Goal: Task Accomplishment & Management: Complete application form

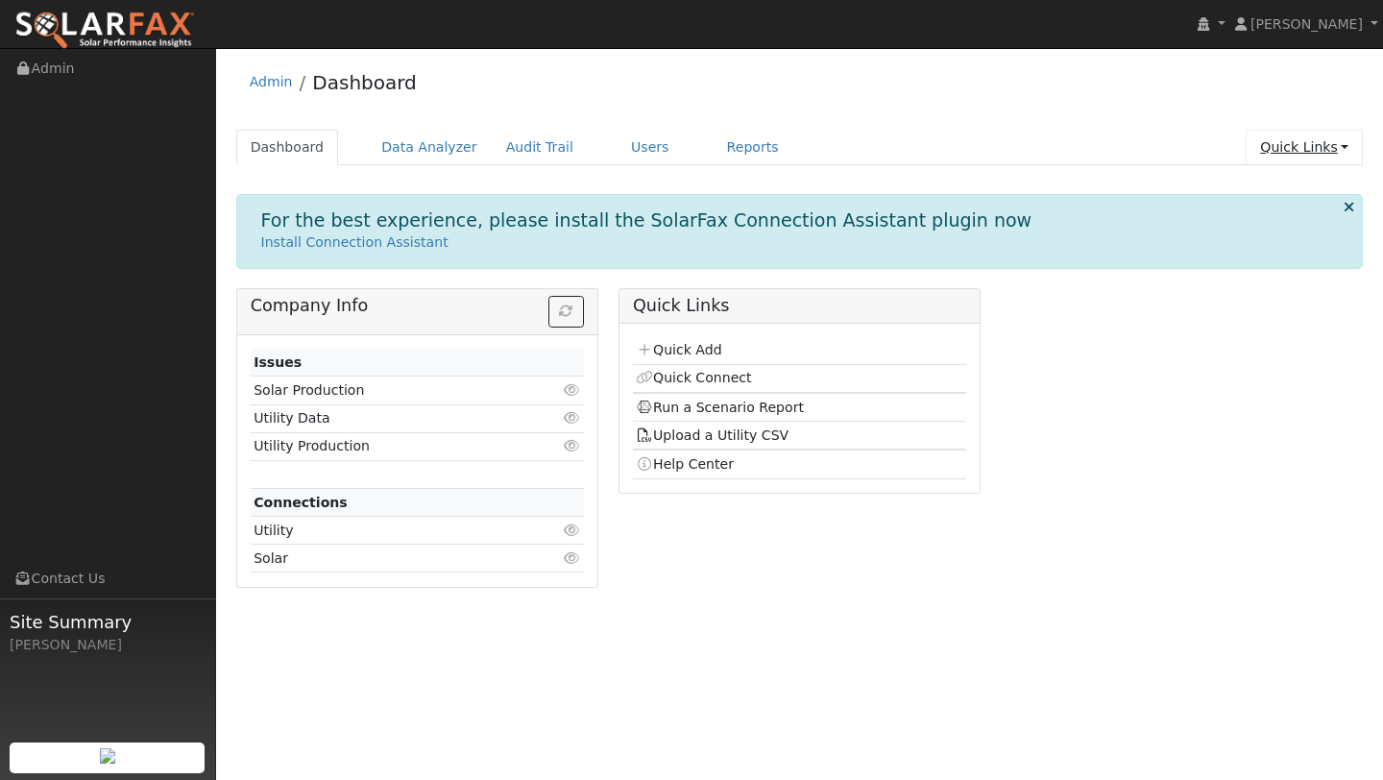
click at [1333, 157] on link "Quick Links" at bounding box center [1304, 148] width 117 height 36
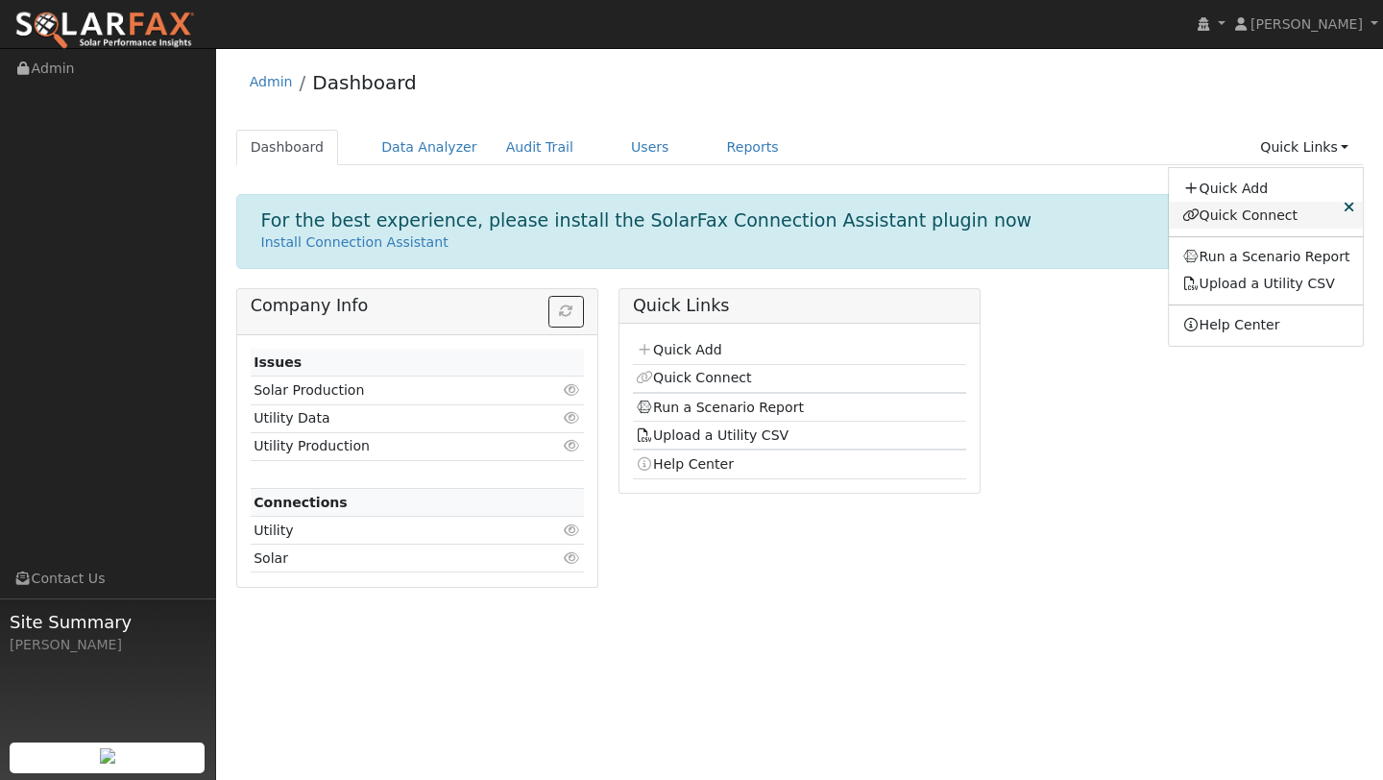
click at [1244, 218] on link "Quick Connect" at bounding box center [1266, 215] width 195 height 27
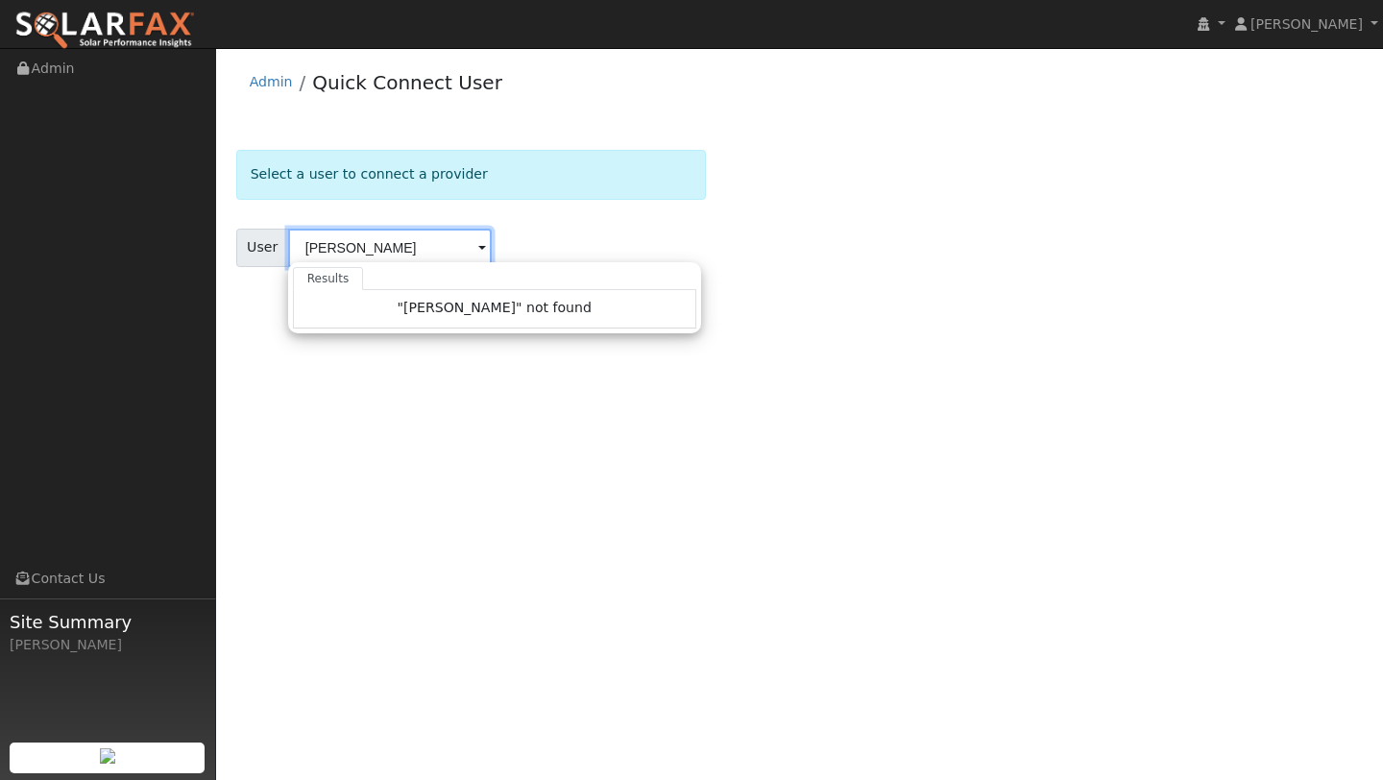
type input "[PERSON_NAME]"
click at [109, 44] on img at bounding box center [104, 31] width 181 height 40
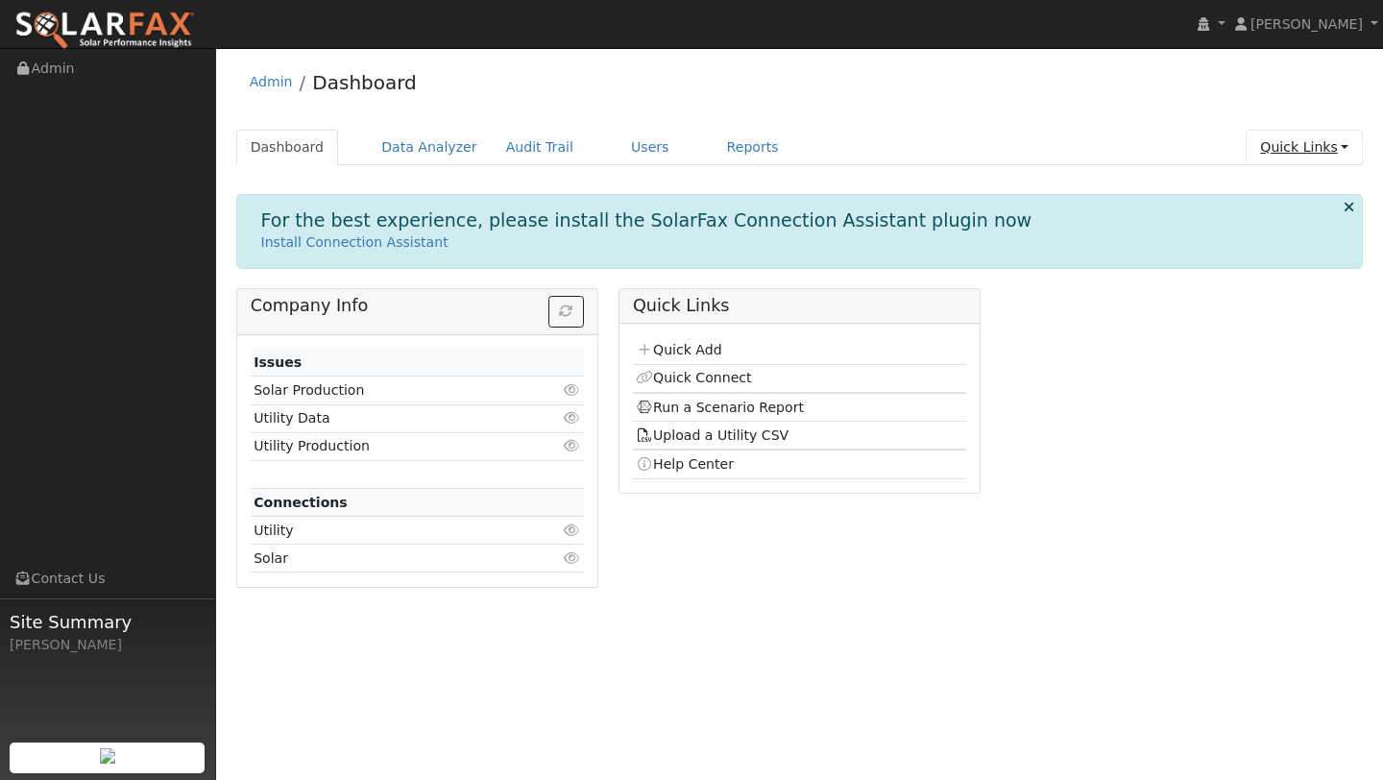
click at [1299, 135] on link "Quick Links" at bounding box center [1304, 148] width 117 height 36
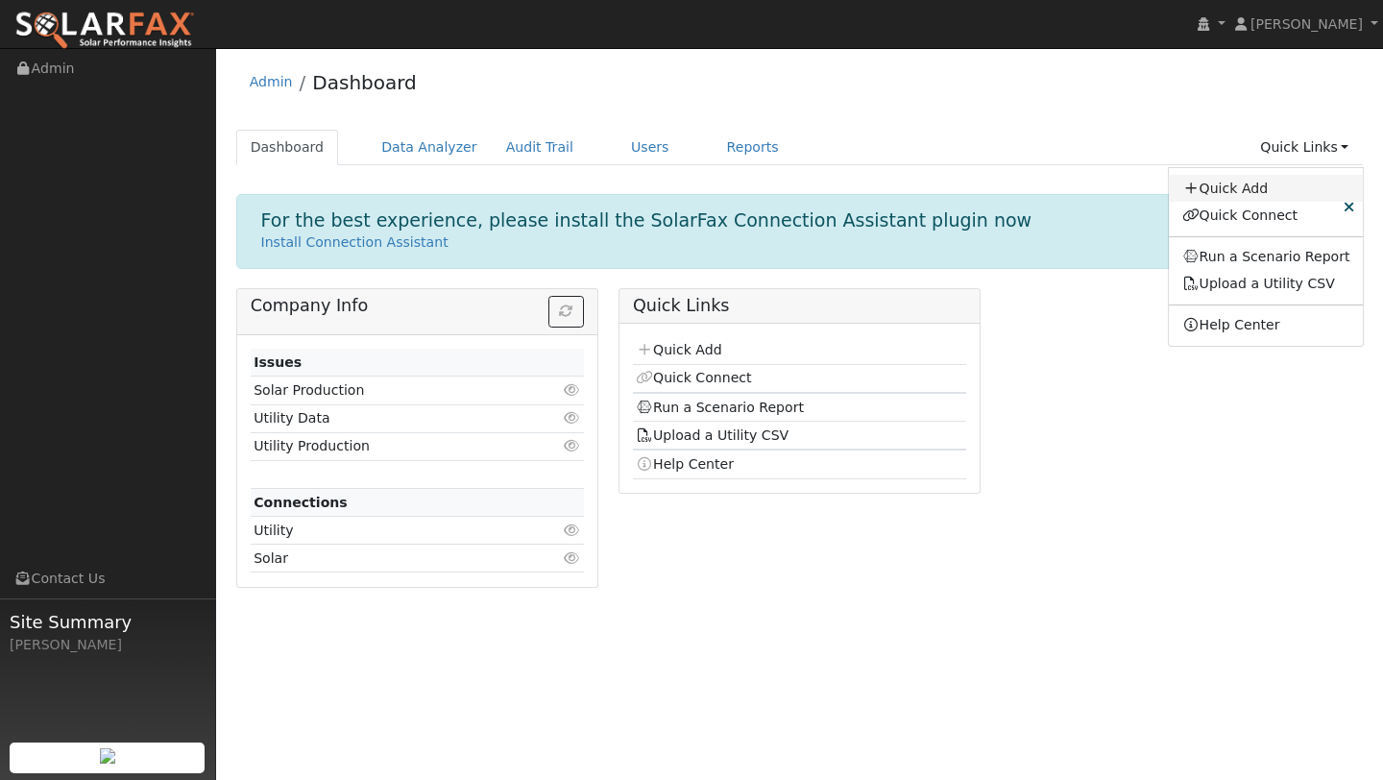
click at [1251, 192] on link "Quick Add" at bounding box center [1266, 188] width 195 height 27
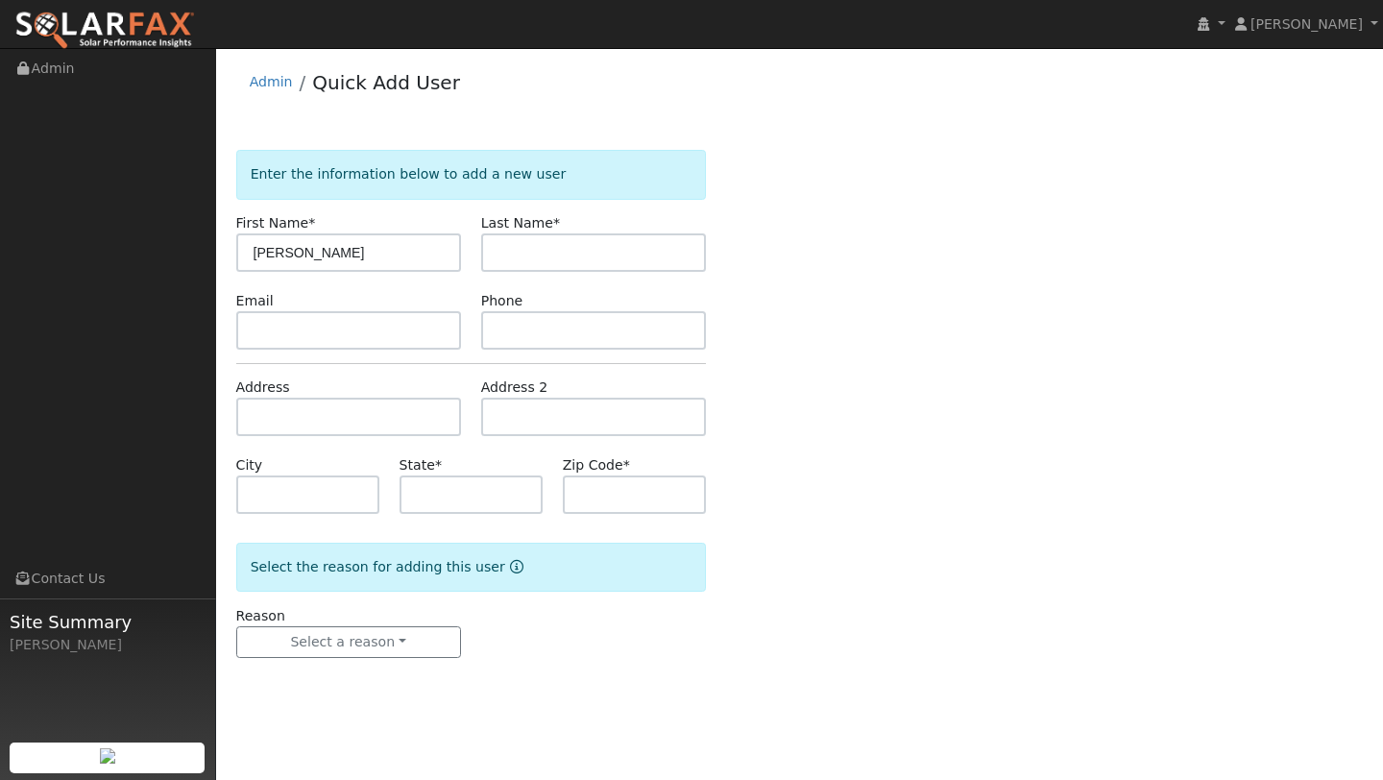
type input "Chris"
click at [665, 252] on input "text" at bounding box center [593, 252] width 225 height 38
type input "McCoy"
click at [393, 435] on input "text" at bounding box center [348, 417] width 225 height 38
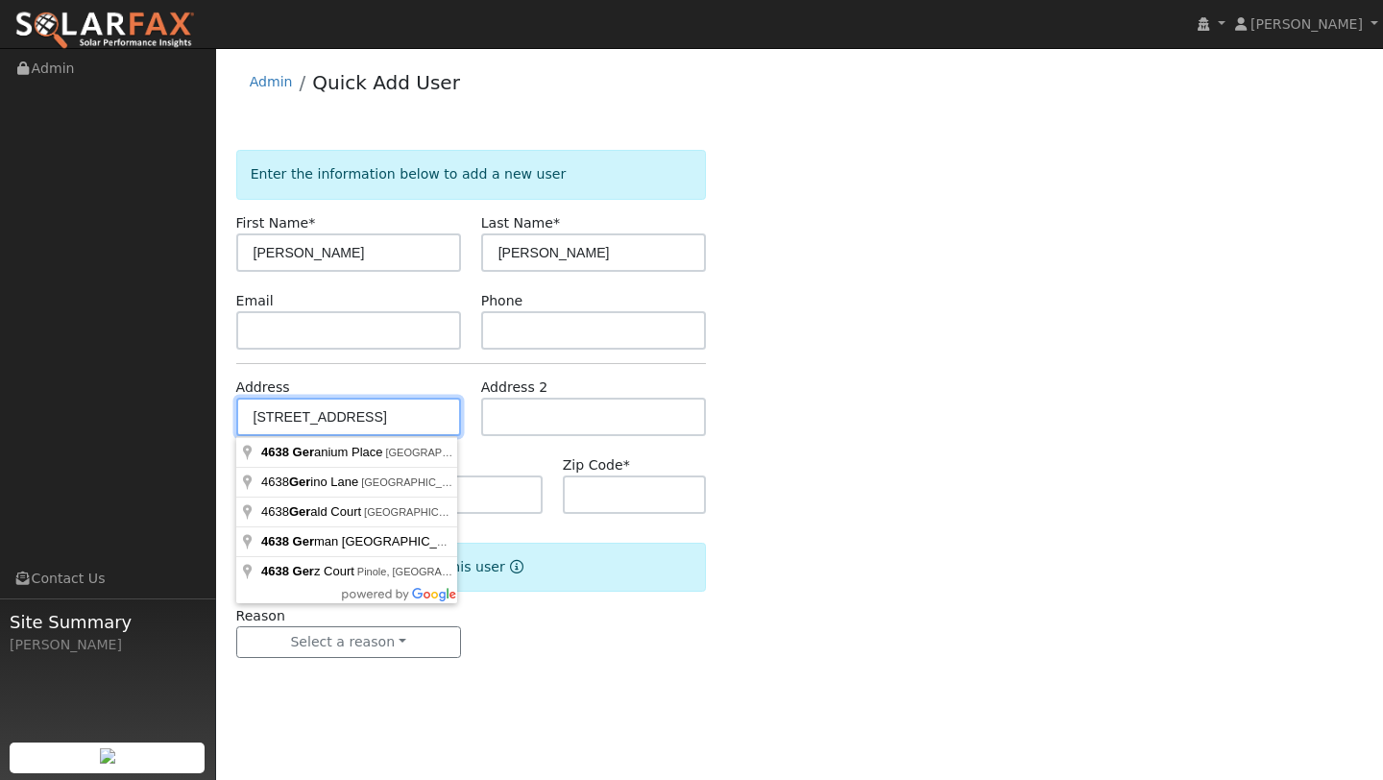
type input "4638 Geranium Place"
type input "Oakland"
type input "CA"
type input "94619"
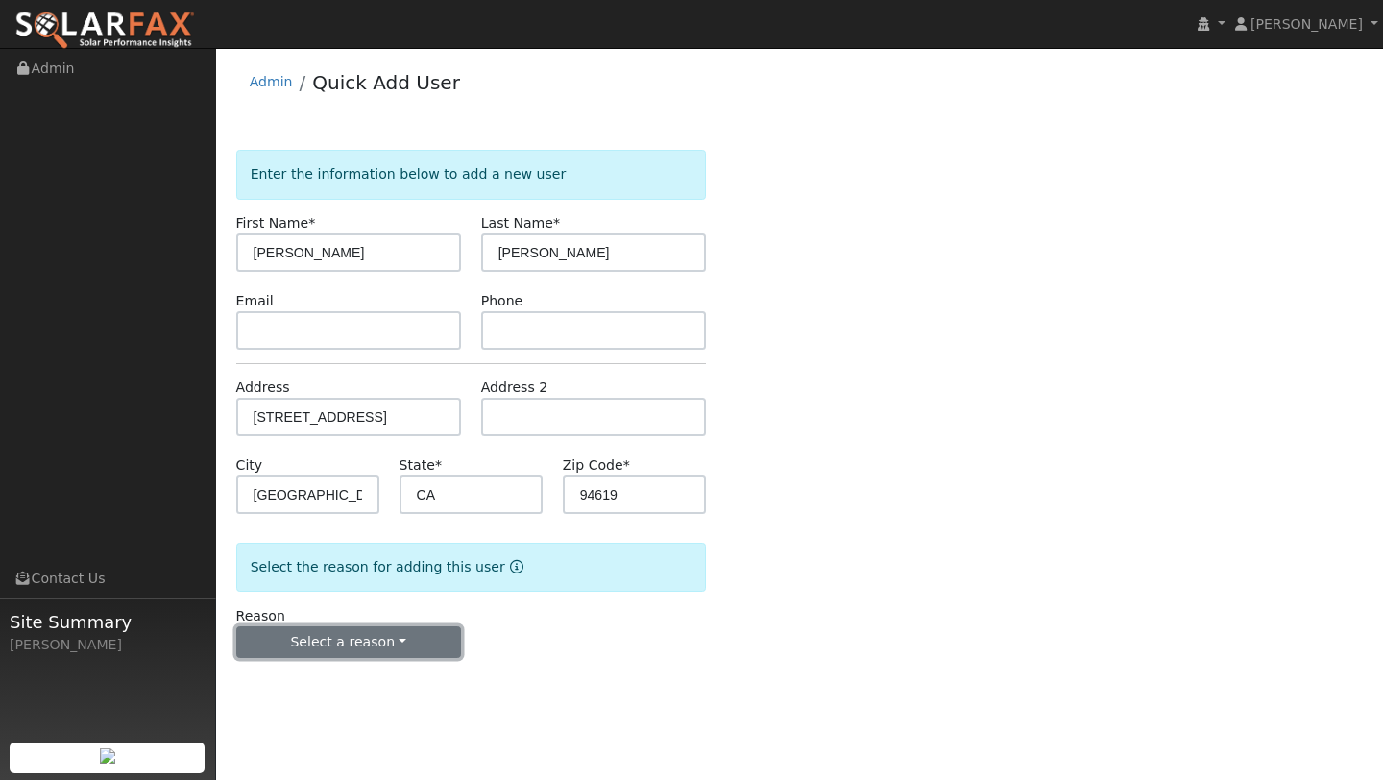
click at [363, 628] on button "Select a reason" at bounding box center [348, 642] width 225 height 33
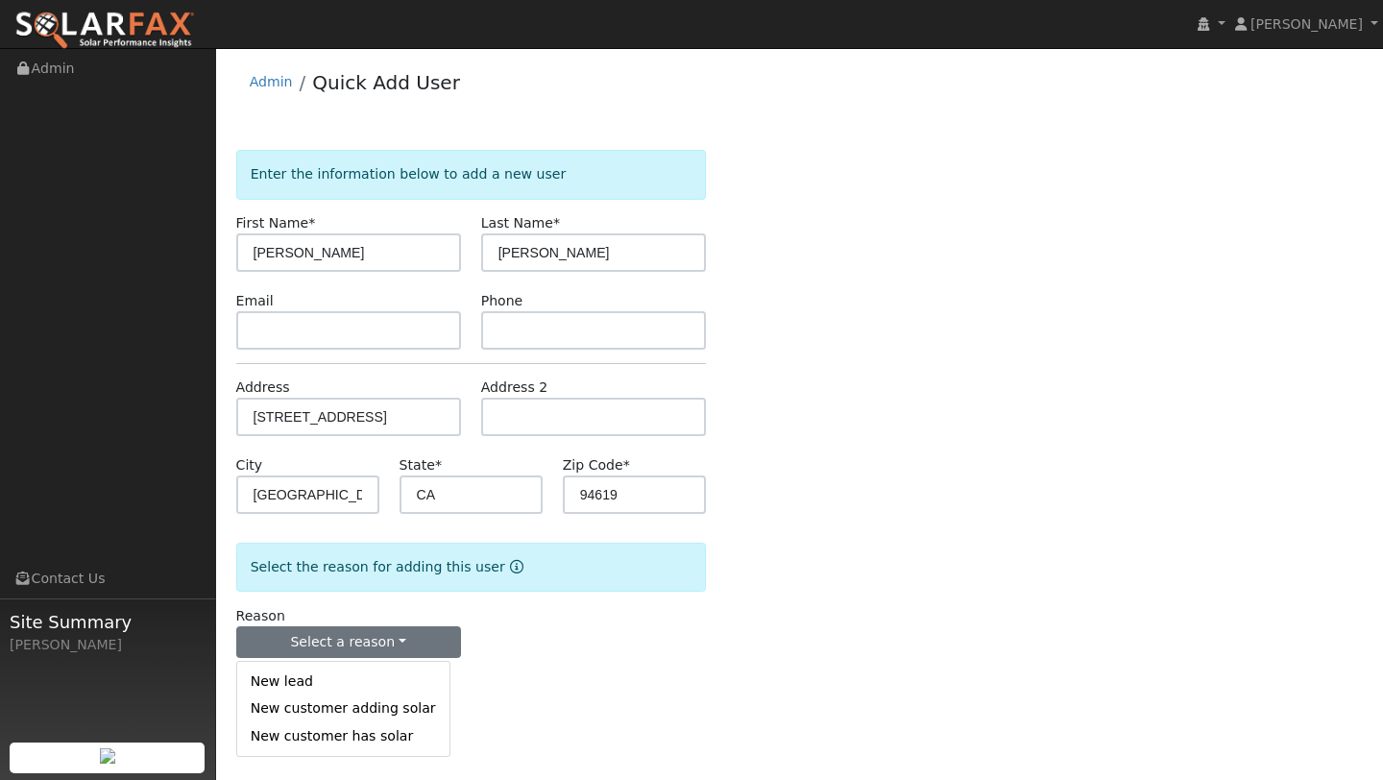
click at [353, 665] on div "New lead New customer adding solar New customer has solar" at bounding box center [343, 709] width 214 height 96
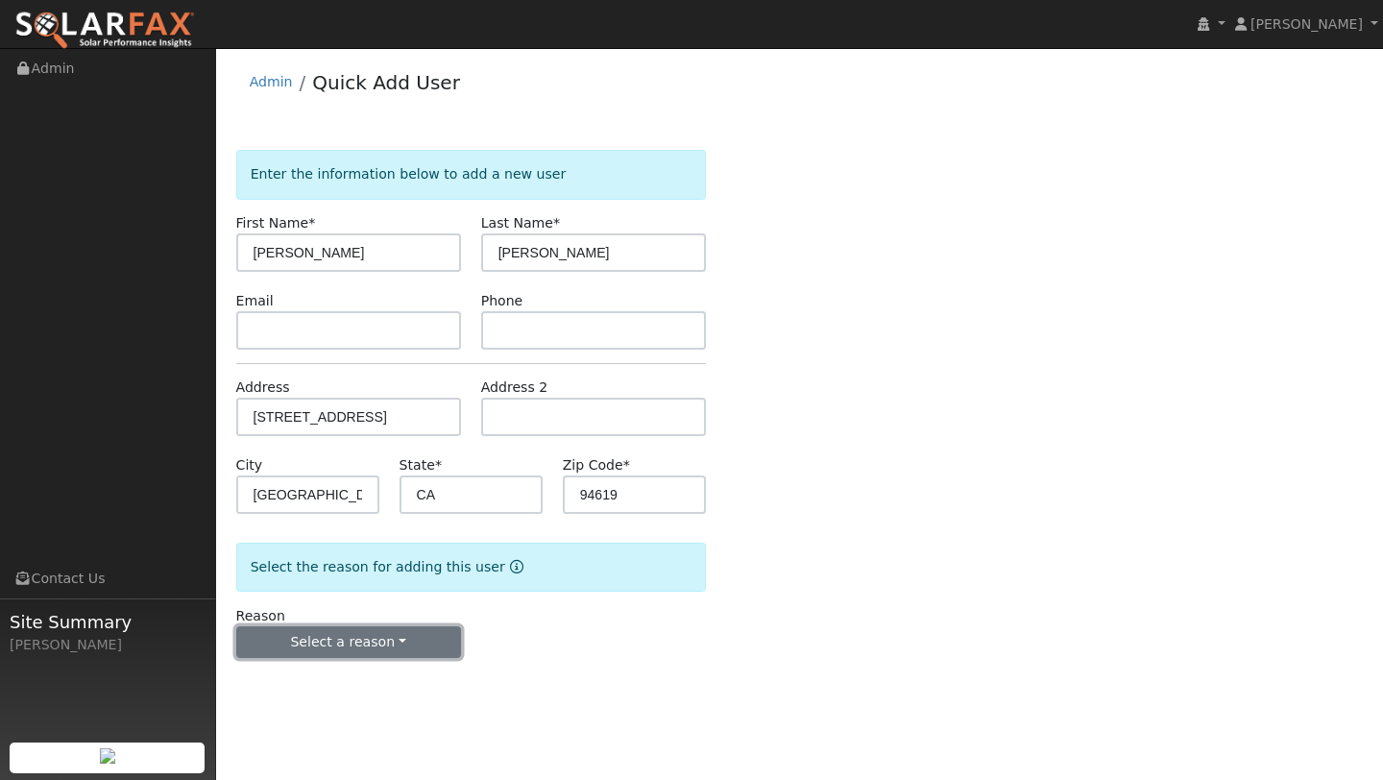
click at [351, 650] on button "Select a reason" at bounding box center [348, 642] width 225 height 33
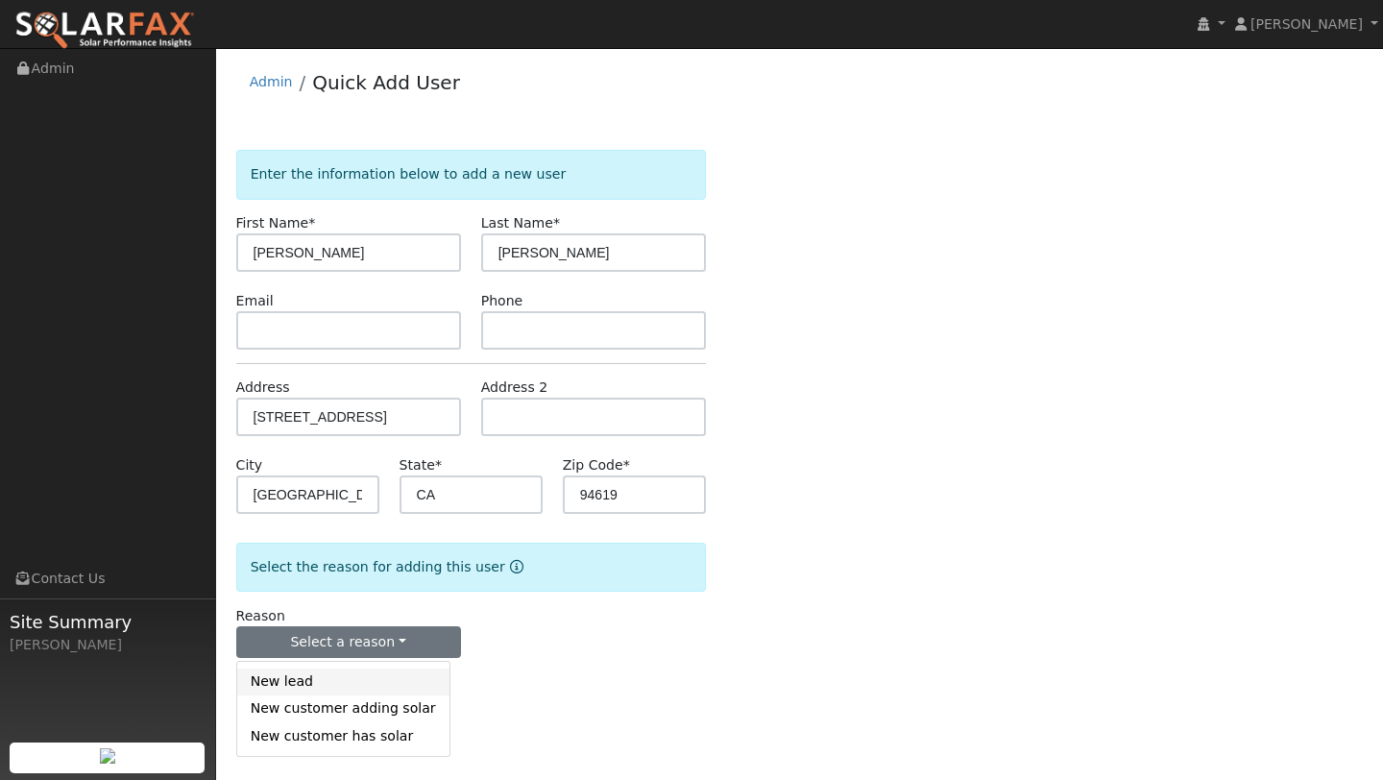
click at [353, 674] on link "New lead" at bounding box center [343, 682] width 212 height 27
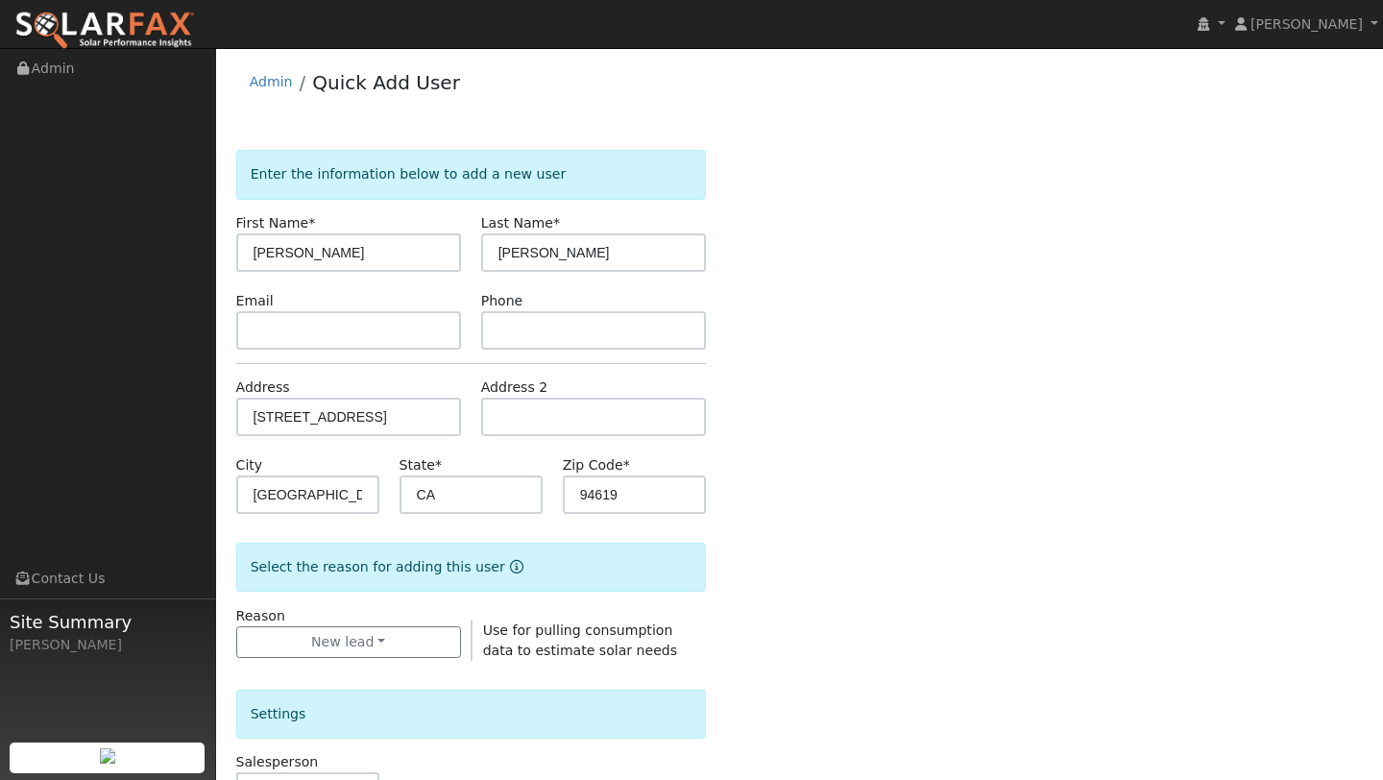
scroll to position [464, 0]
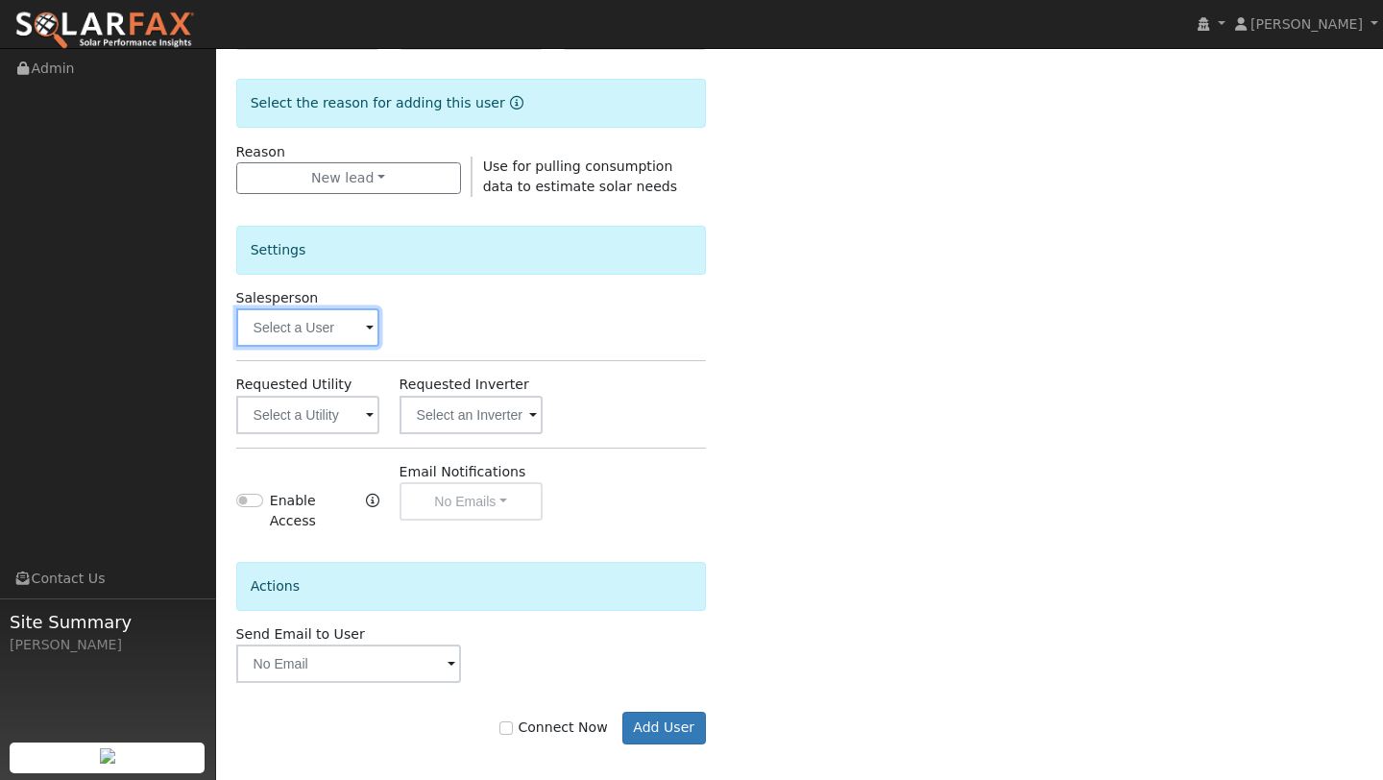
click at [327, 311] on input "text" at bounding box center [307, 327] width 143 height 38
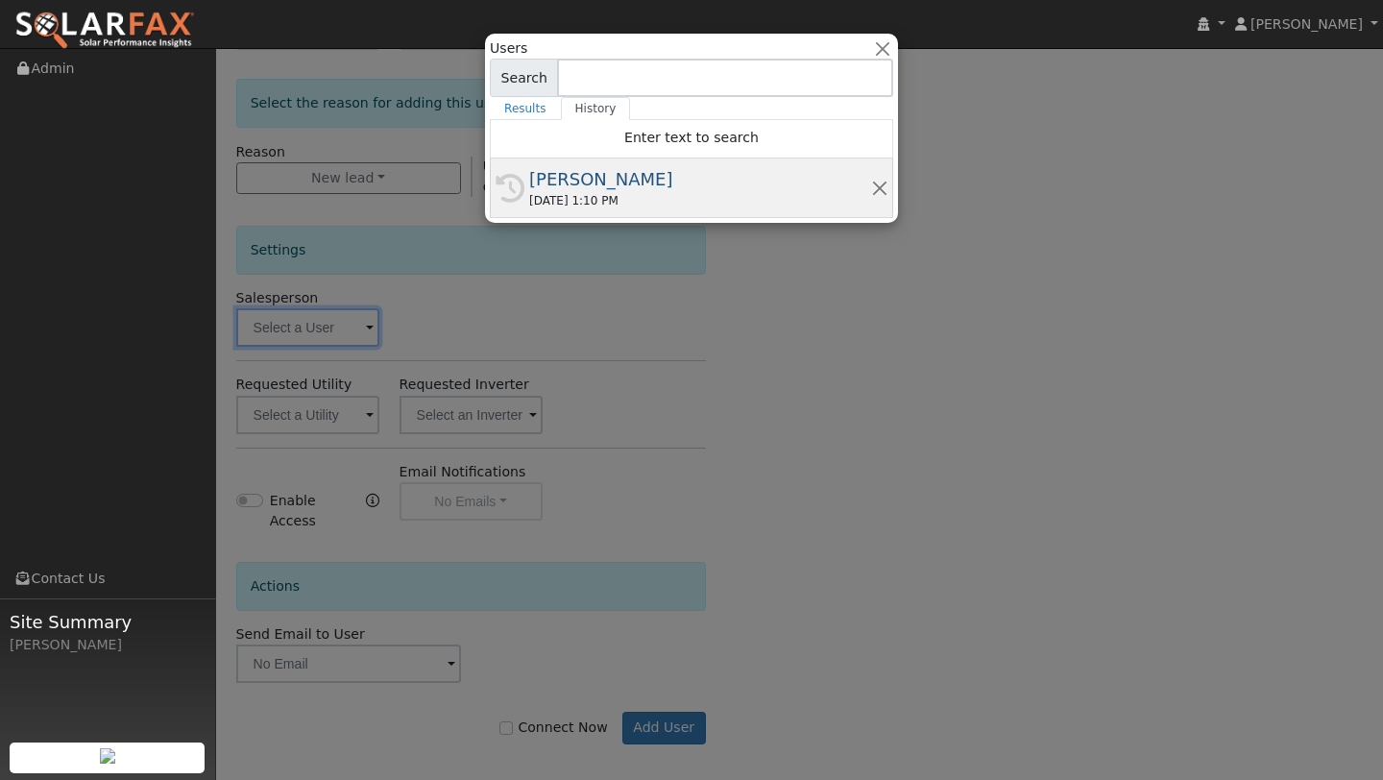
click at [544, 166] on div "[PERSON_NAME]" at bounding box center [700, 179] width 342 height 26
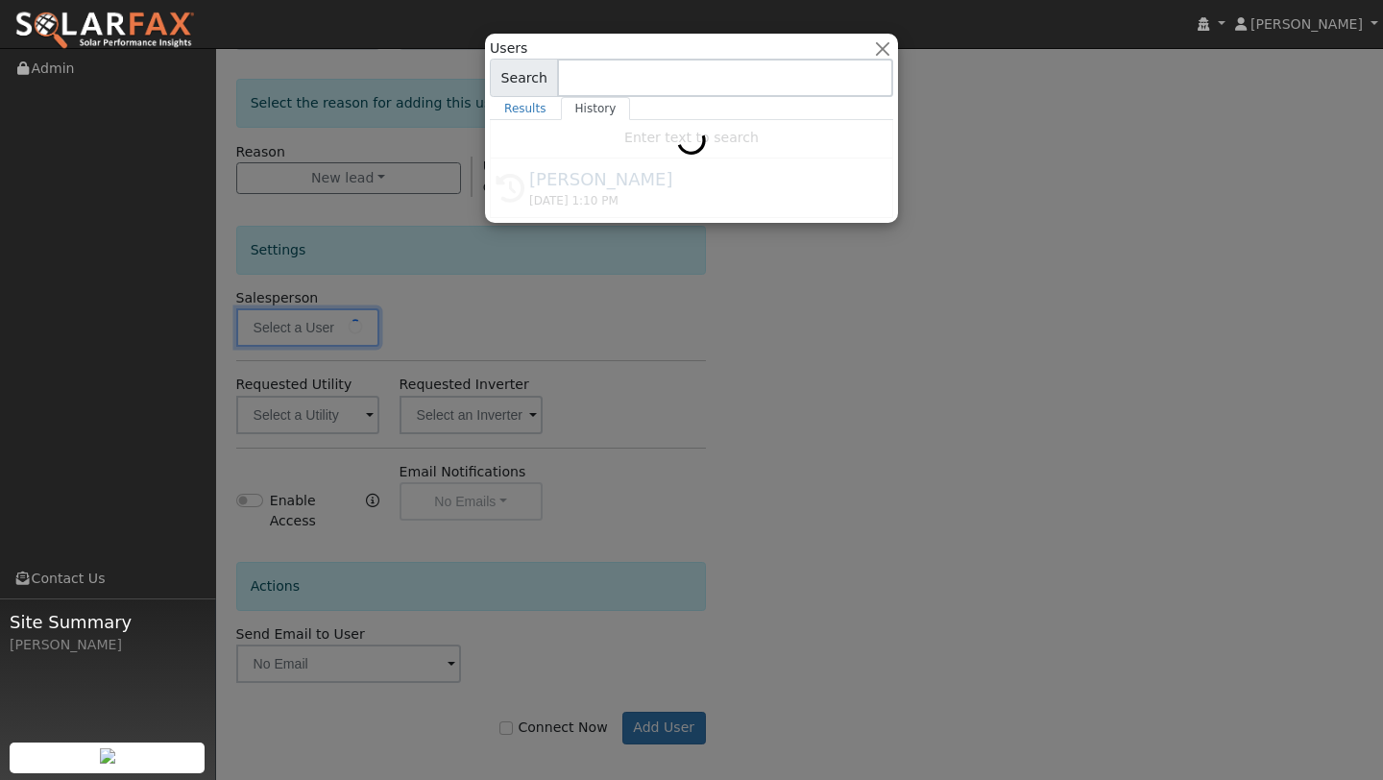
type input "[PERSON_NAME]"
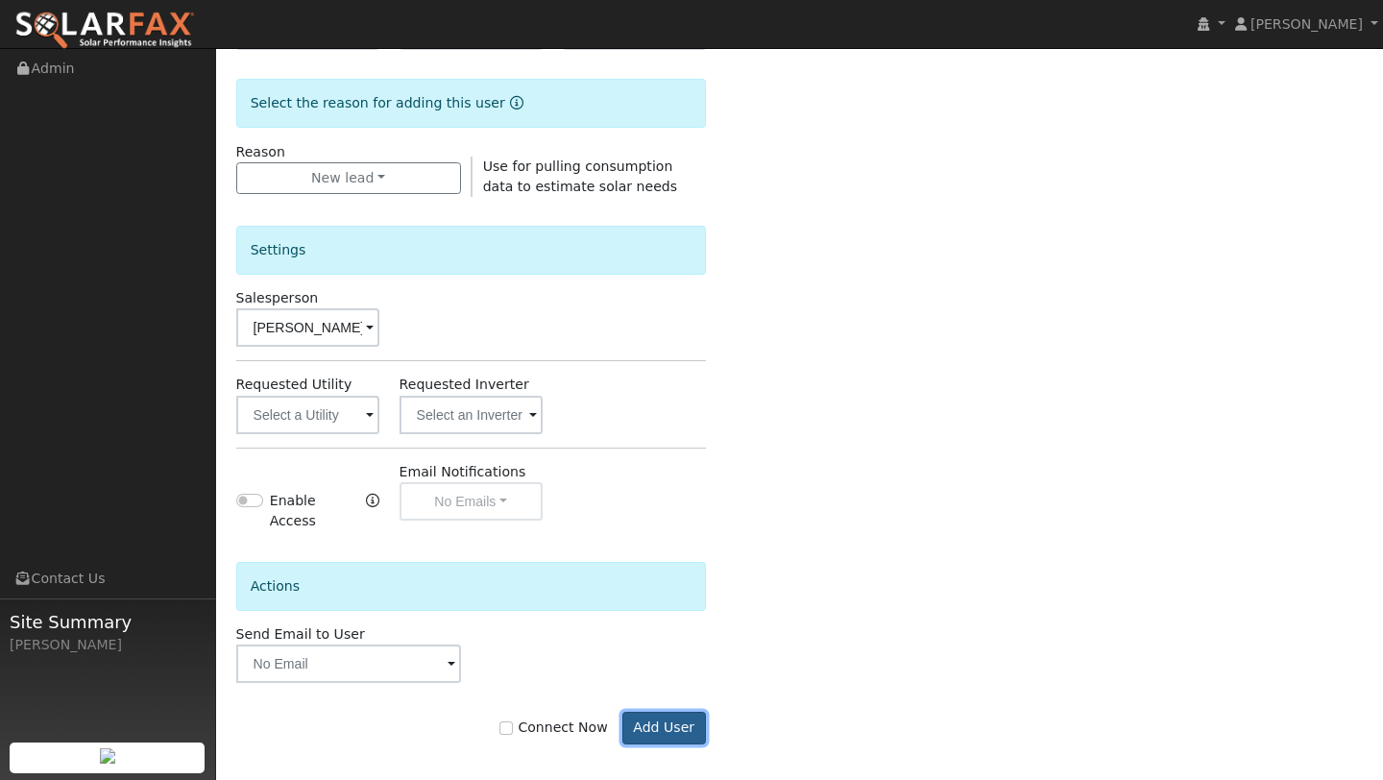
click at [650, 712] on button "Add User" at bounding box center [664, 728] width 84 height 33
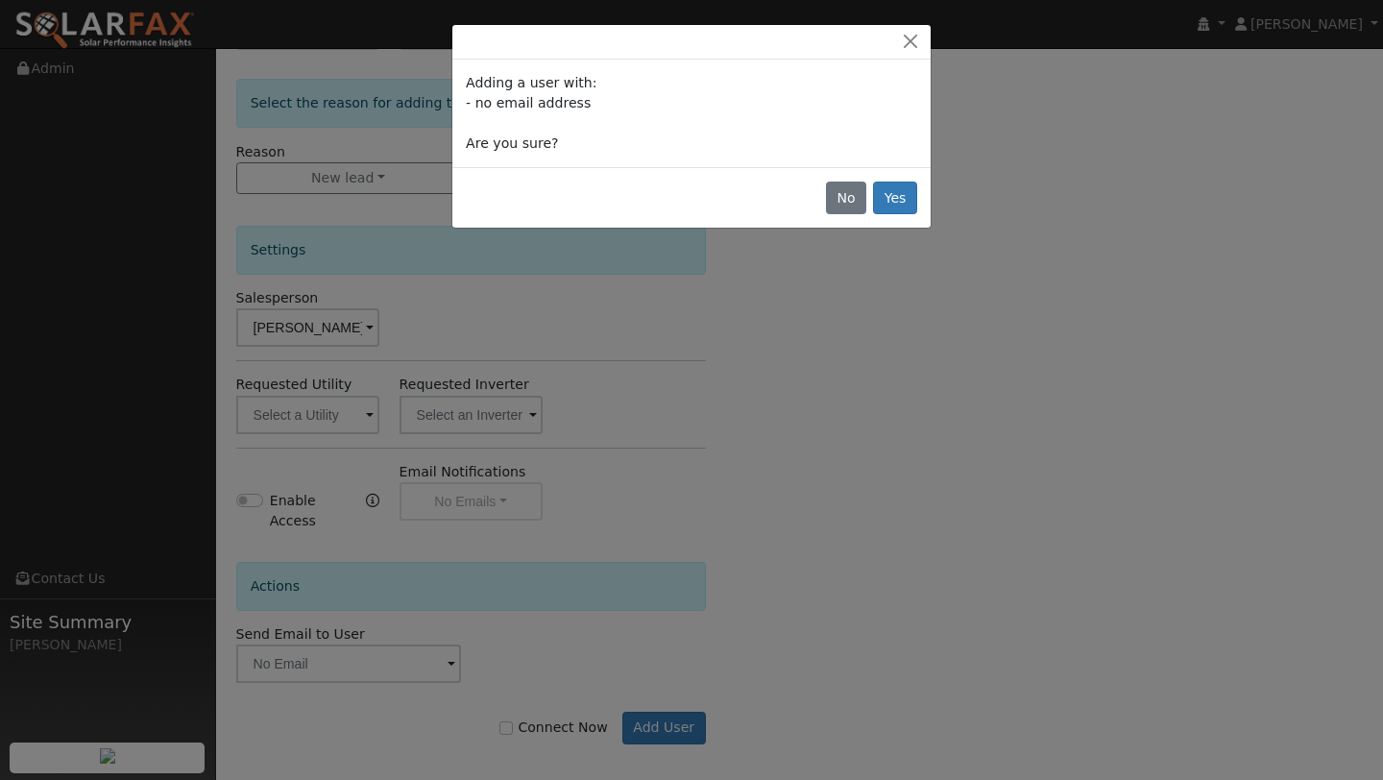
click at [920, 206] on div "No Yes" at bounding box center [691, 197] width 478 height 61
click at [909, 203] on button "Yes" at bounding box center [895, 198] width 44 height 33
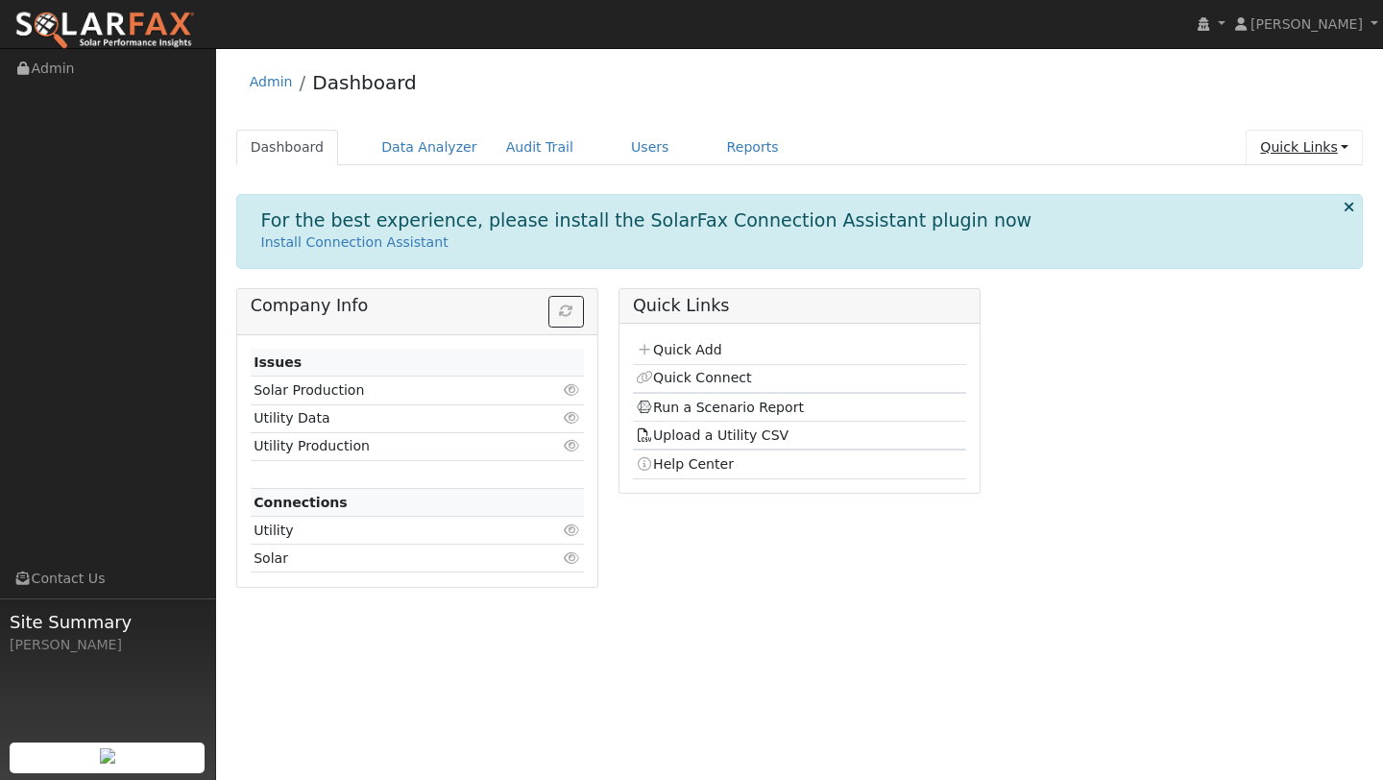
click at [1281, 134] on link "Quick Links" at bounding box center [1304, 148] width 117 height 36
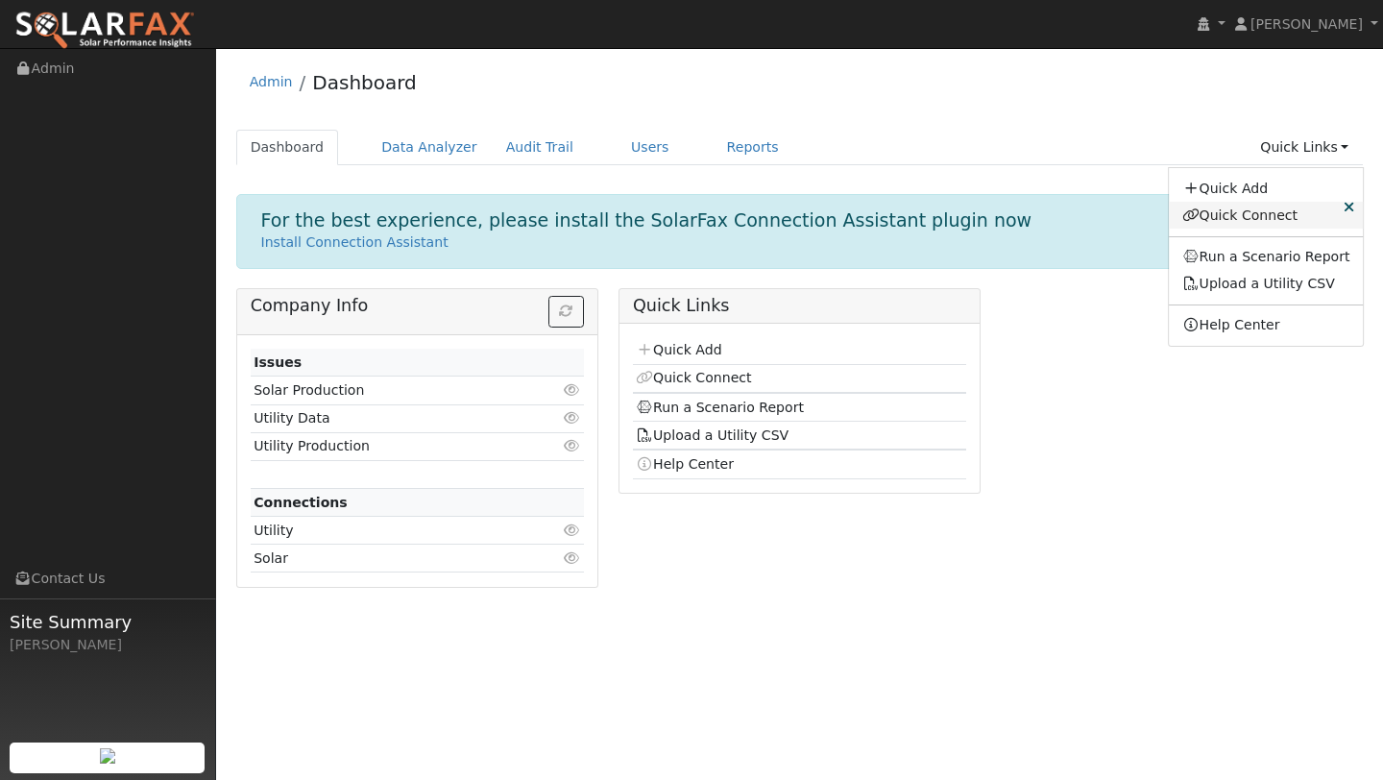
click at [1261, 217] on link "Quick Connect" at bounding box center [1266, 215] width 195 height 27
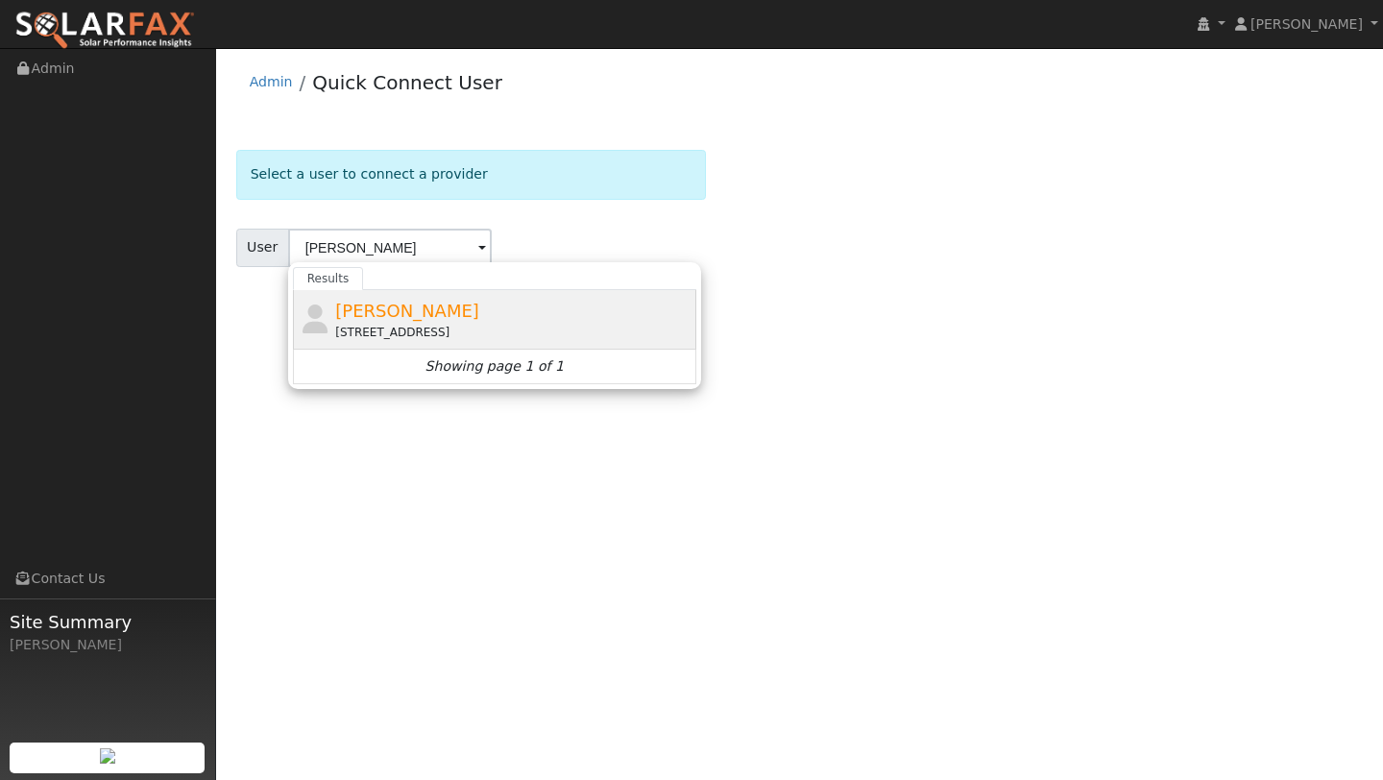
click at [401, 343] on div "[PERSON_NAME] [STREET_ADDRESS]" at bounding box center [494, 320] width 403 height 60
type input "[PERSON_NAME]"
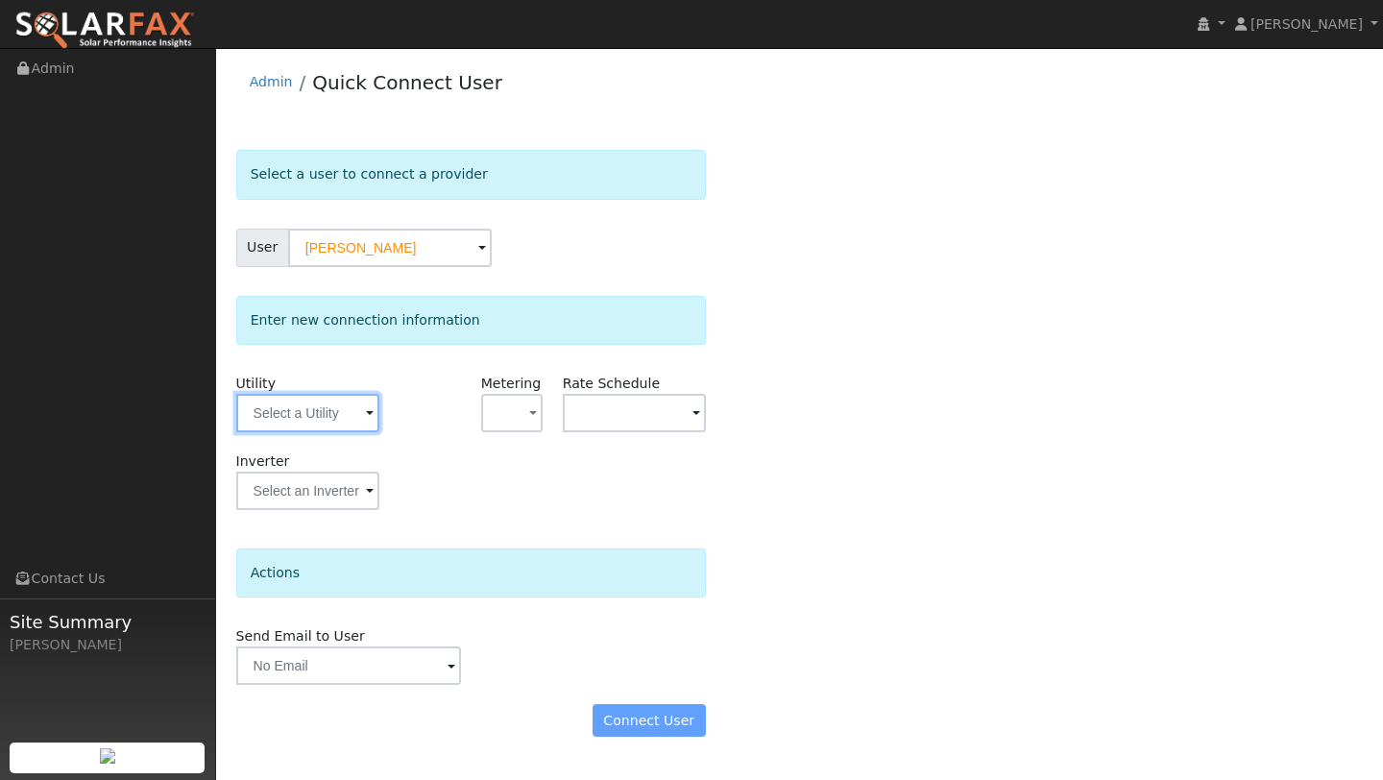
click at [287, 409] on input "text" at bounding box center [307, 413] width 143 height 38
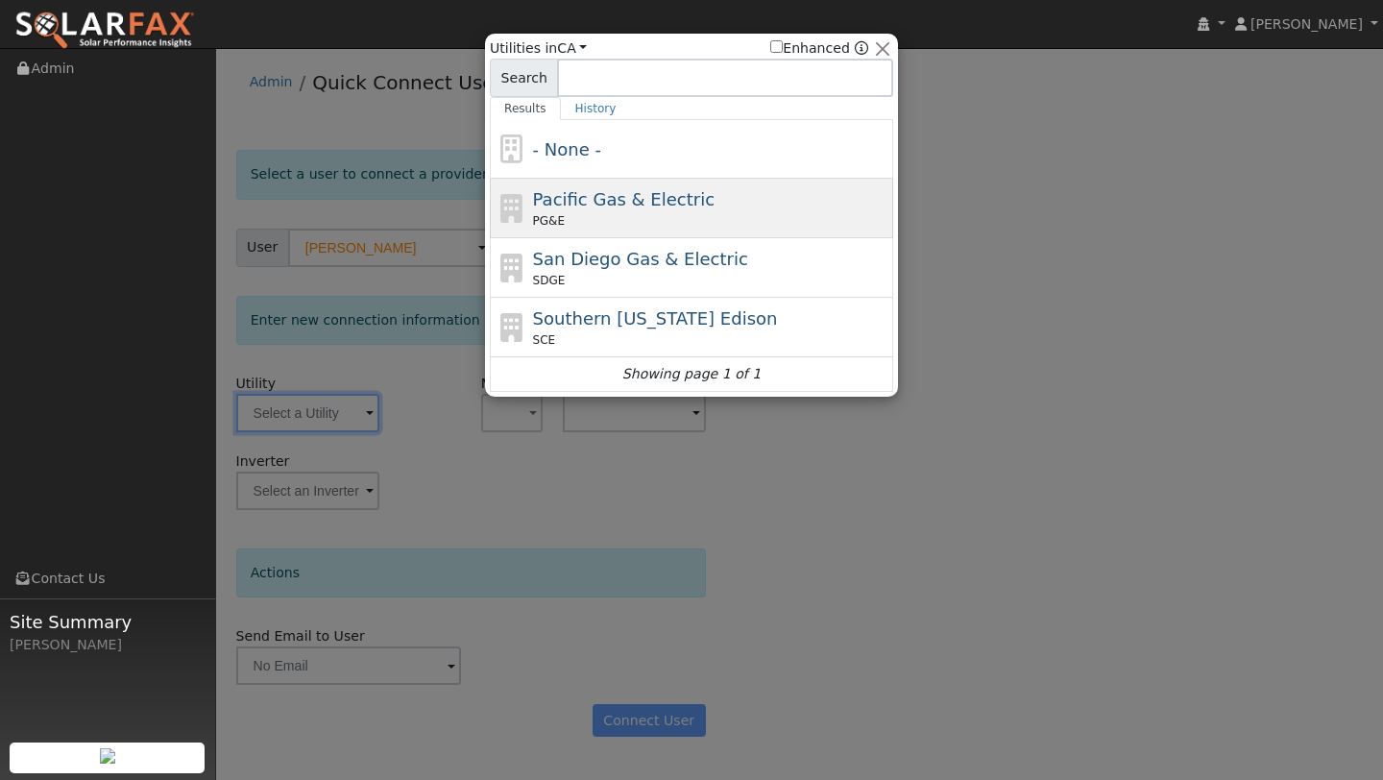
click at [562, 224] on div "PG&E" at bounding box center [711, 220] width 356 height 17
type input "PG&E"
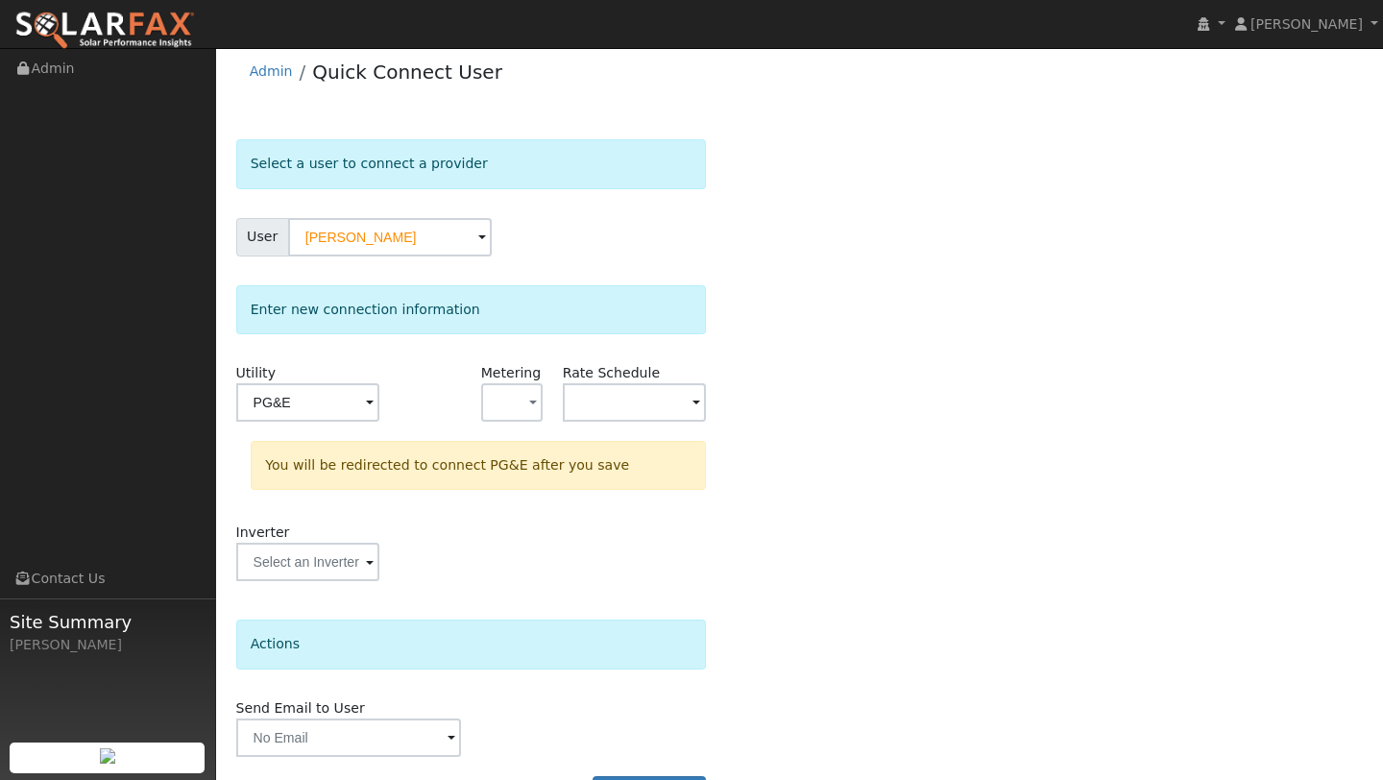
scroll to position [67, 0]
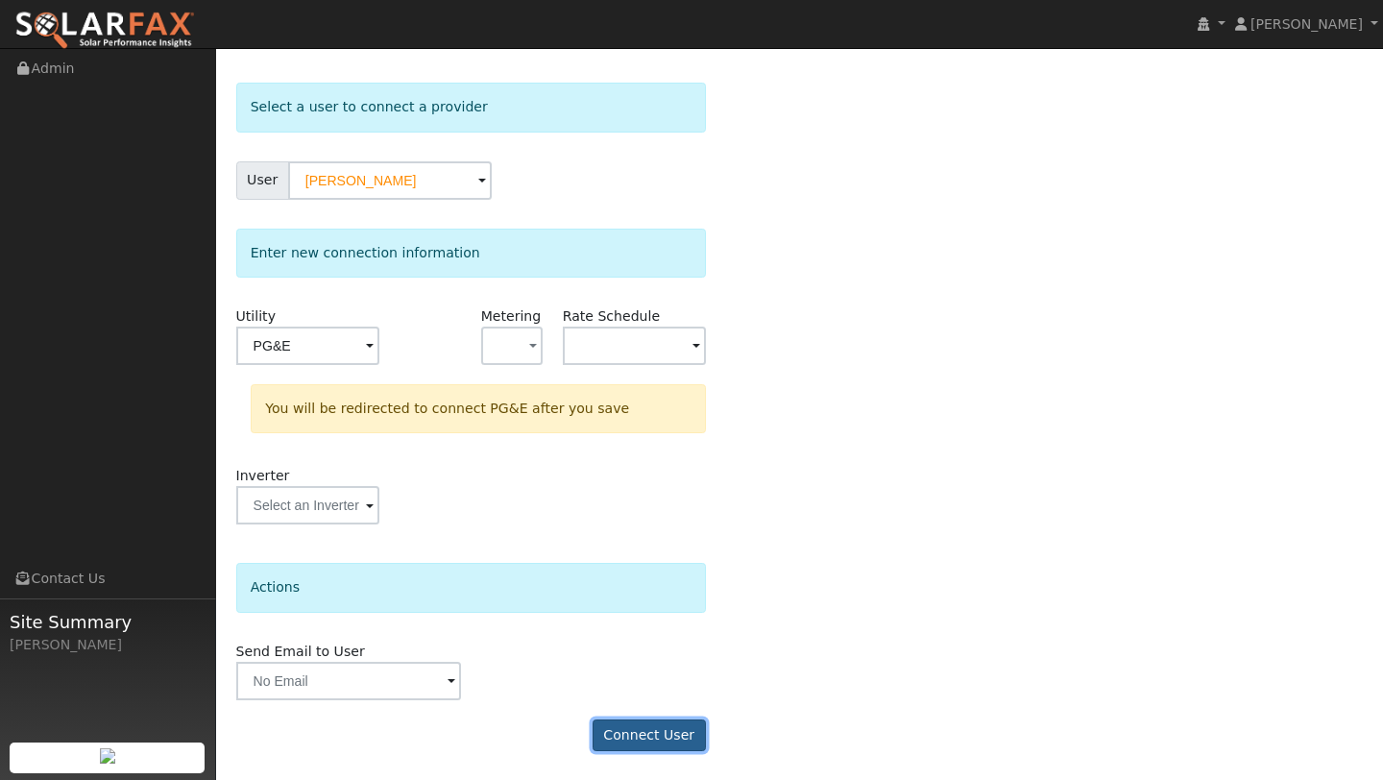
click at [636, 746] on button "Connect User" at bounding box center [649, 735] width 113 height 33
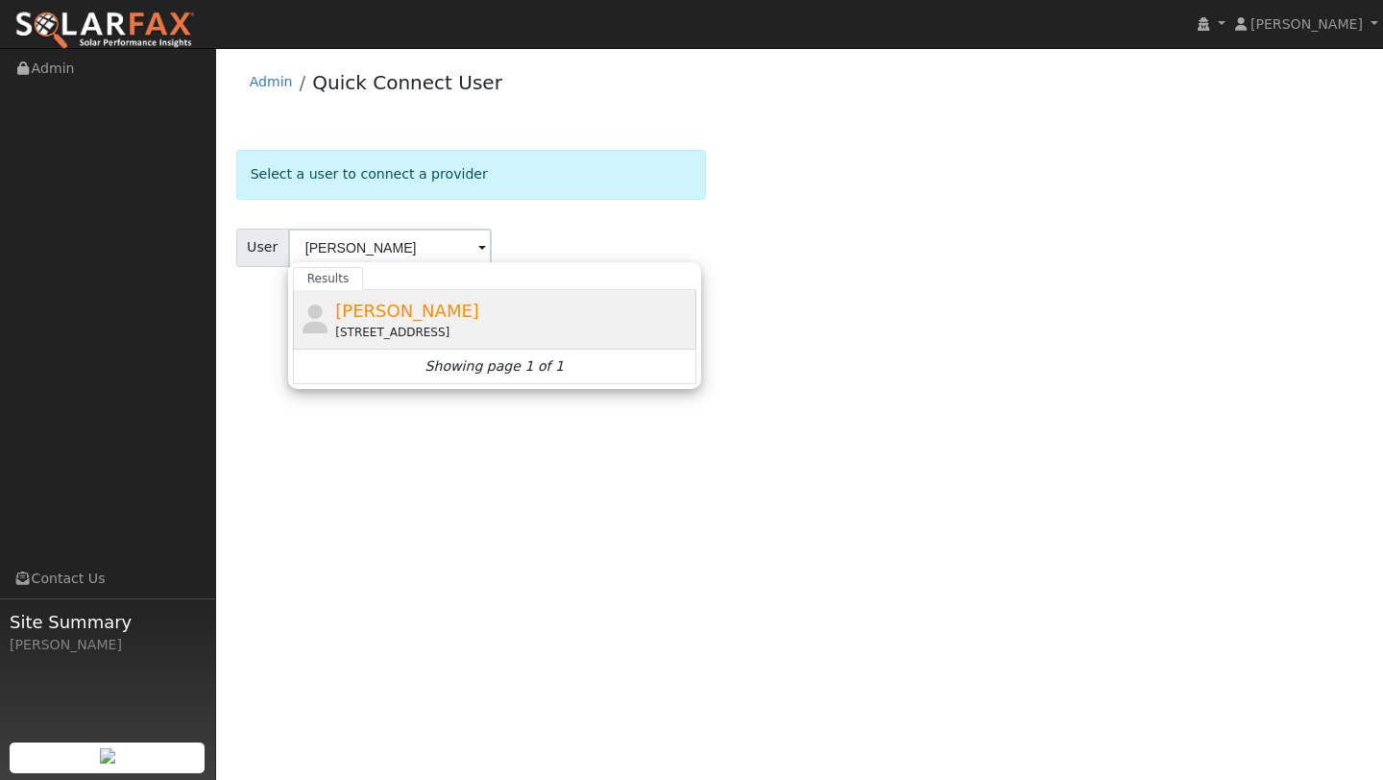
click at [379, 328] on div "[STREET_ADDRESS]" at bounding box center [513, 332] width 356 height 17
type input "[PERSON_NAME]"
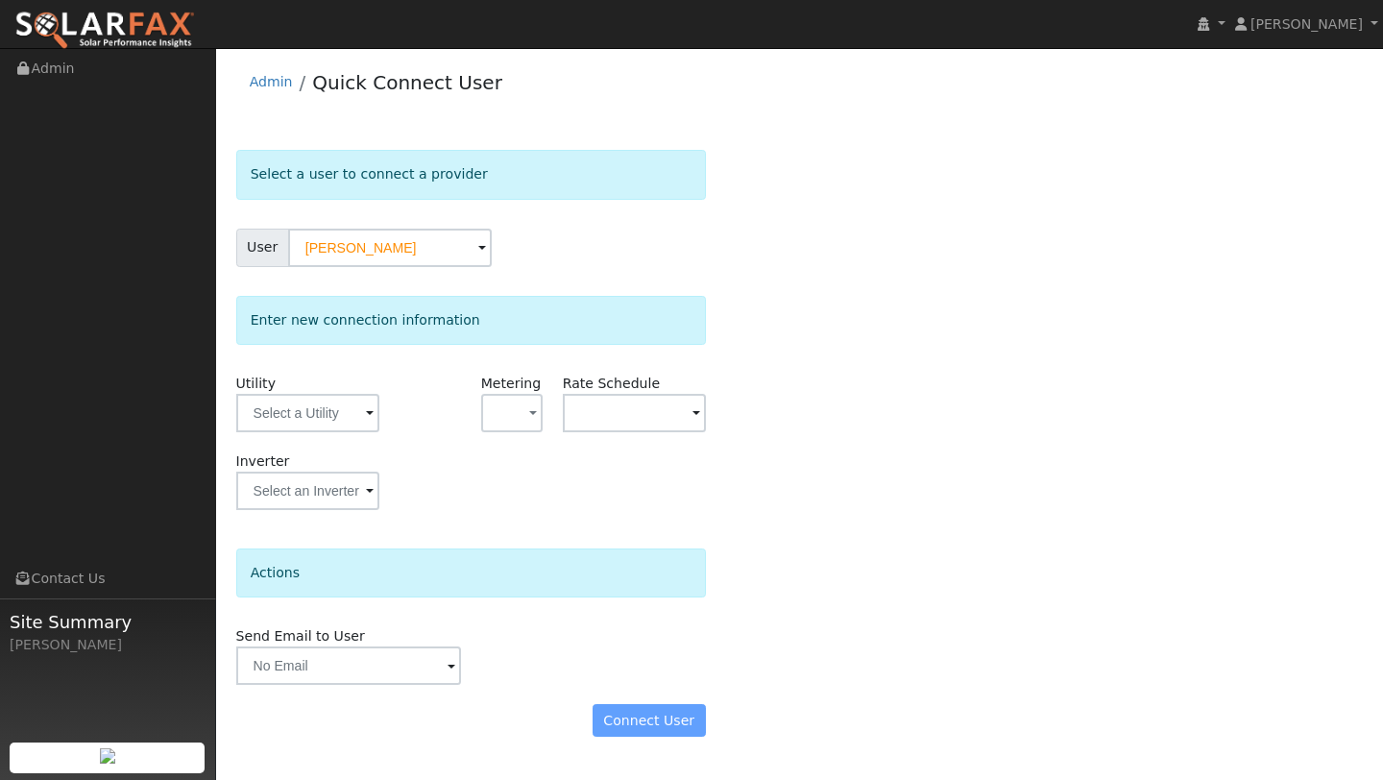
click at [333, 390] on div "Utility" at bounding box center [307, 413] width 163 height 78
click at [332, 399] on input "text" at bounding box center [307, 413] width 143 height 38
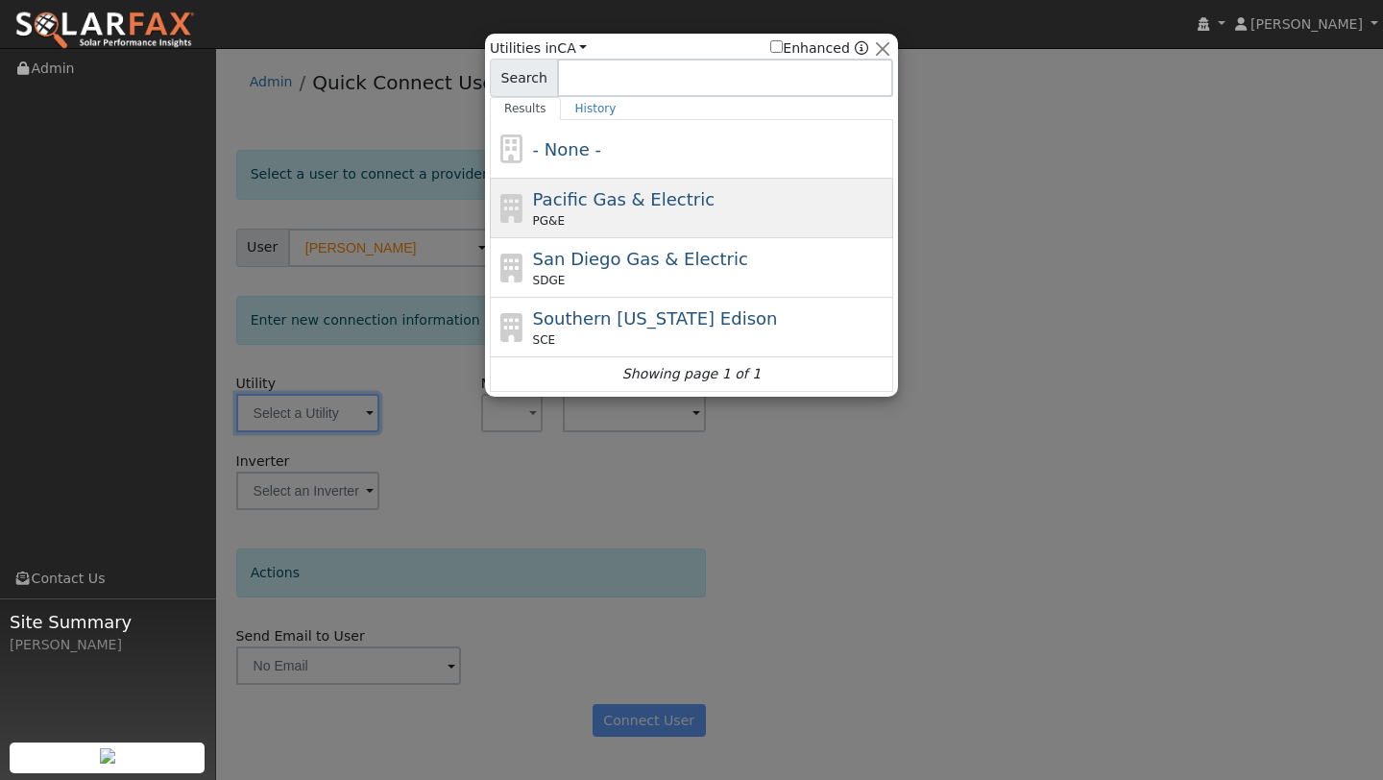
click at [575, 202] on span "Pacific Gas & Electric" at bounding box center [624, 199] width 182 height 20
type input "PG&E"
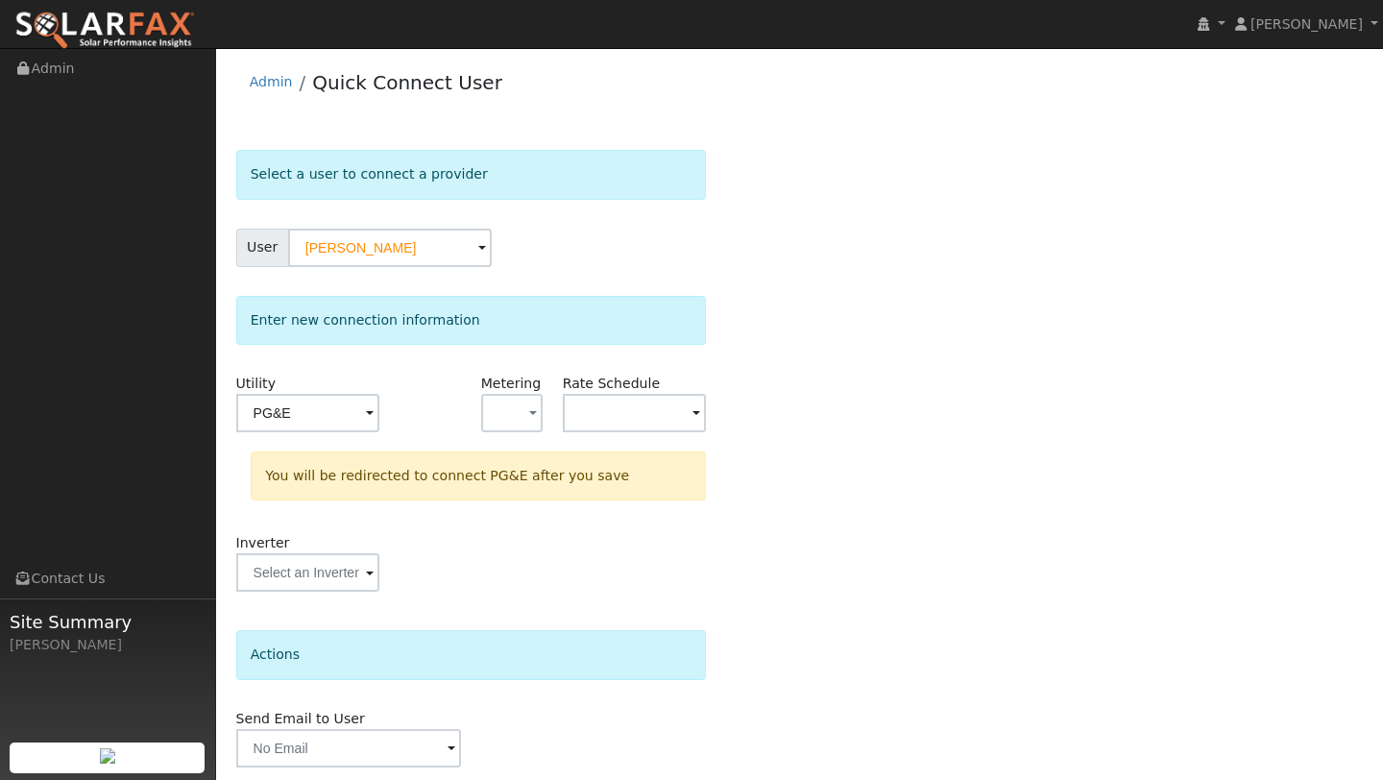
scroll to position [67, 0]
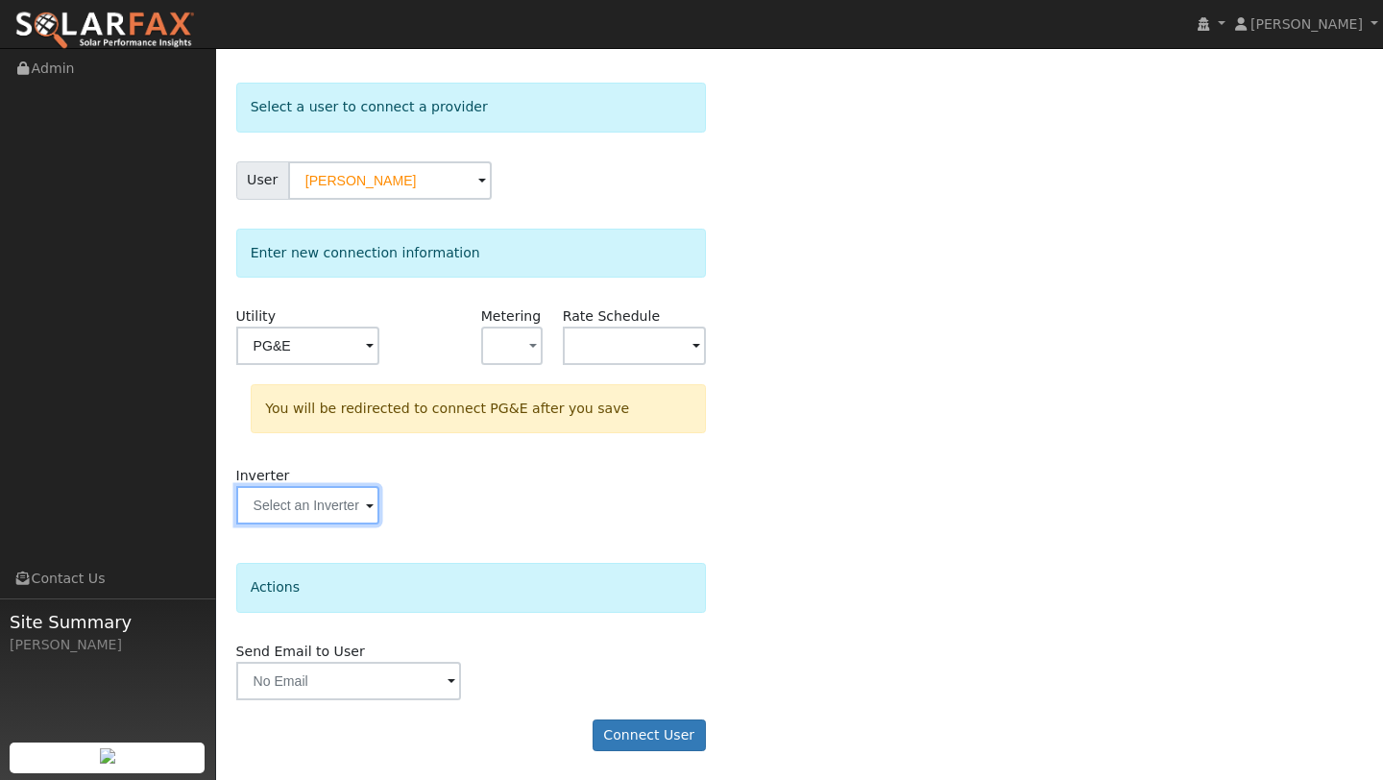
click at [318, 519] on input "text" at bounding box center [307, 505] width 143 height 38
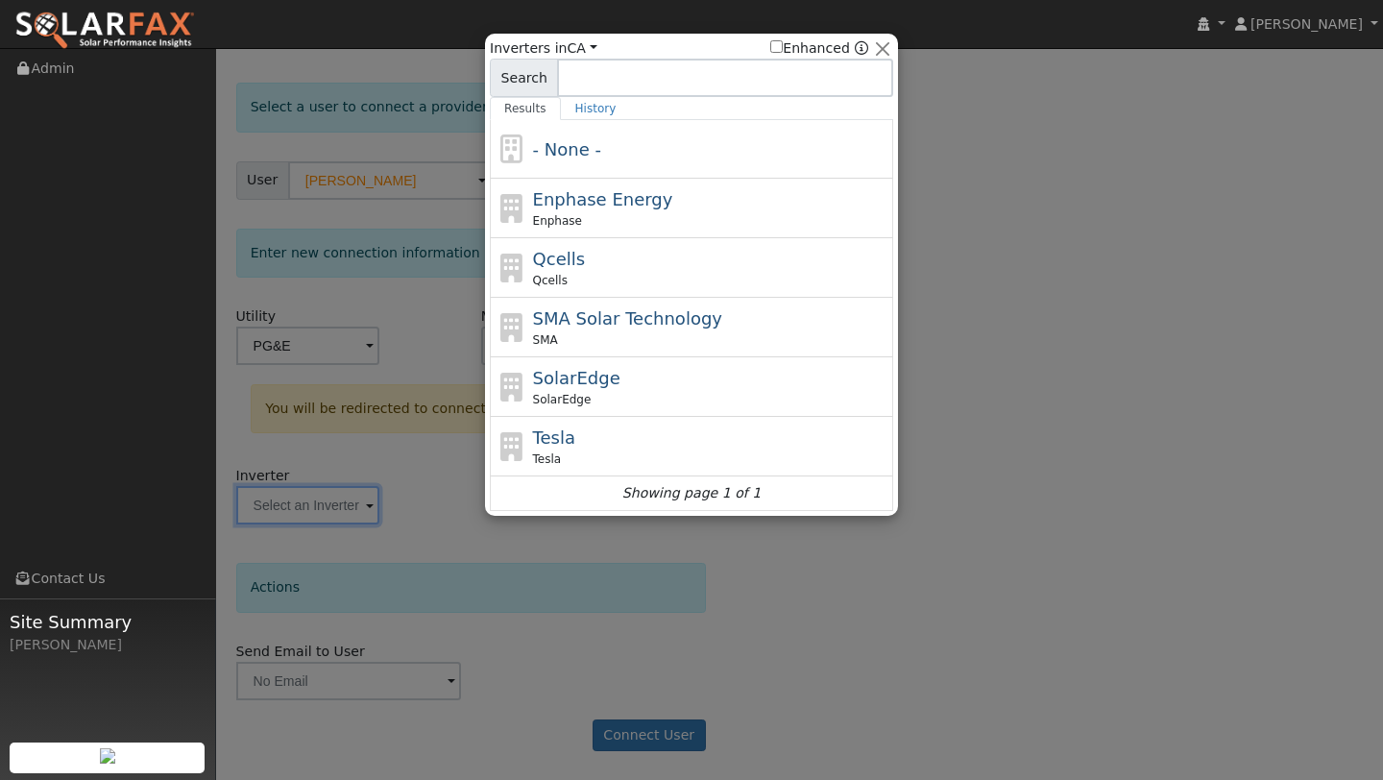
click at [401, 535] on div at bounding box center [691, 390] width 1383 height 780
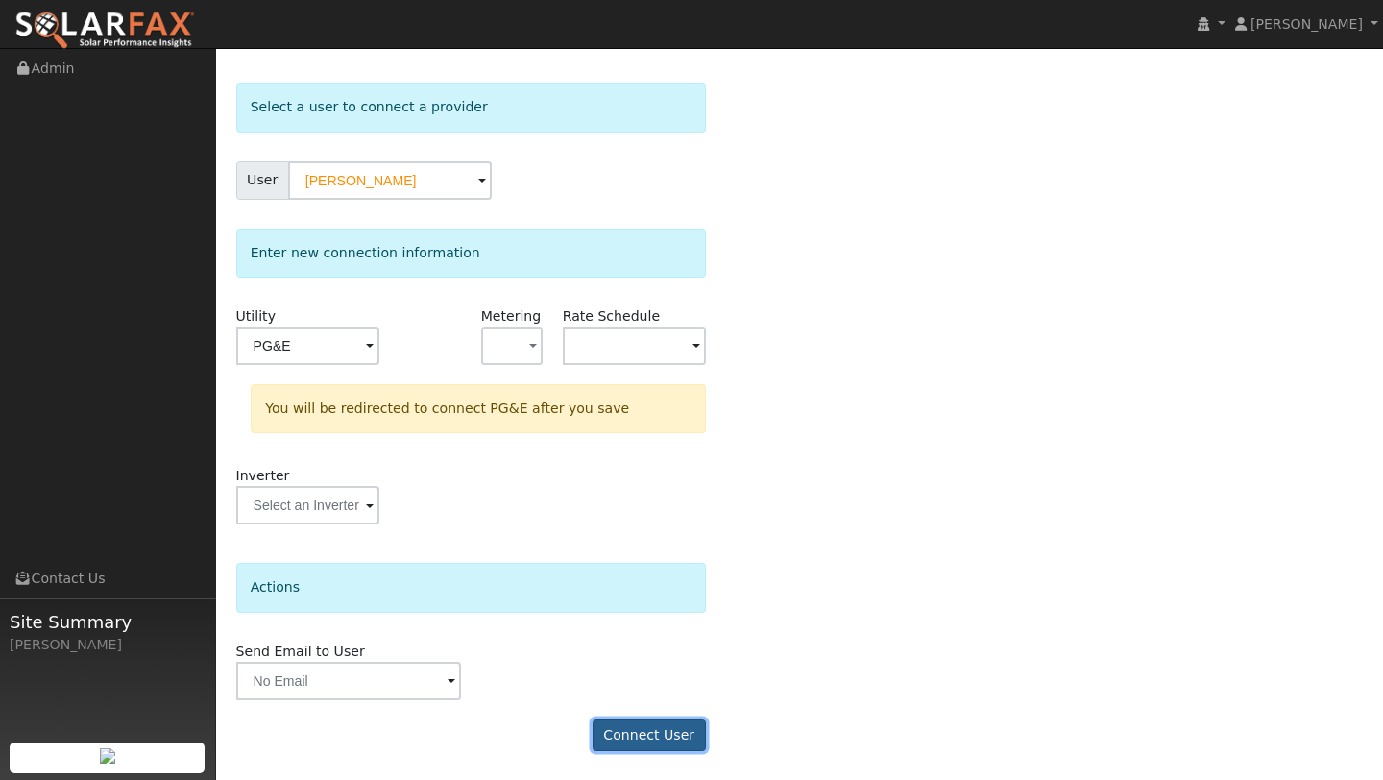
click at [693, 739] on button "Connect User" at bounding box center [649, 735] width 113 height 33
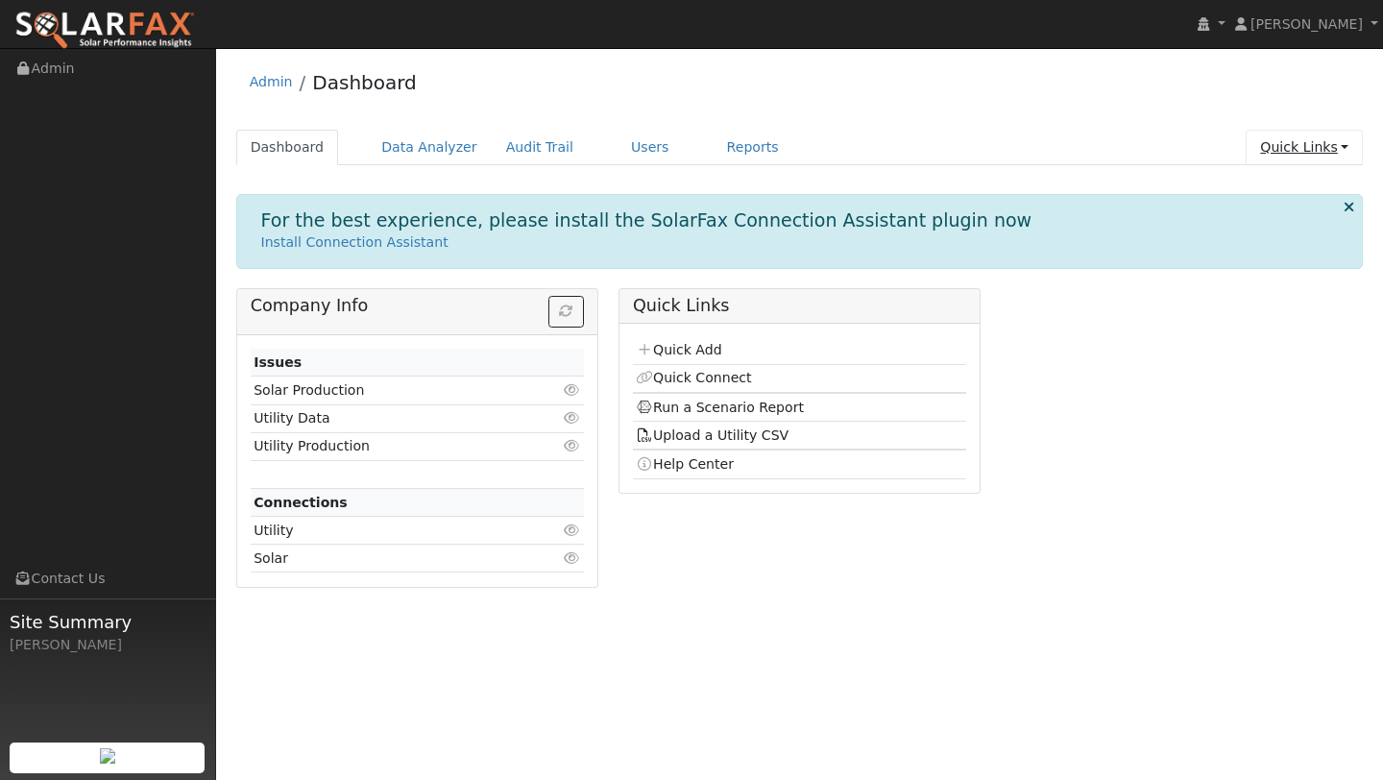
click at [1288, 149] on link "Quick Links" at bounding box center [1304, 148] width 117 height 36
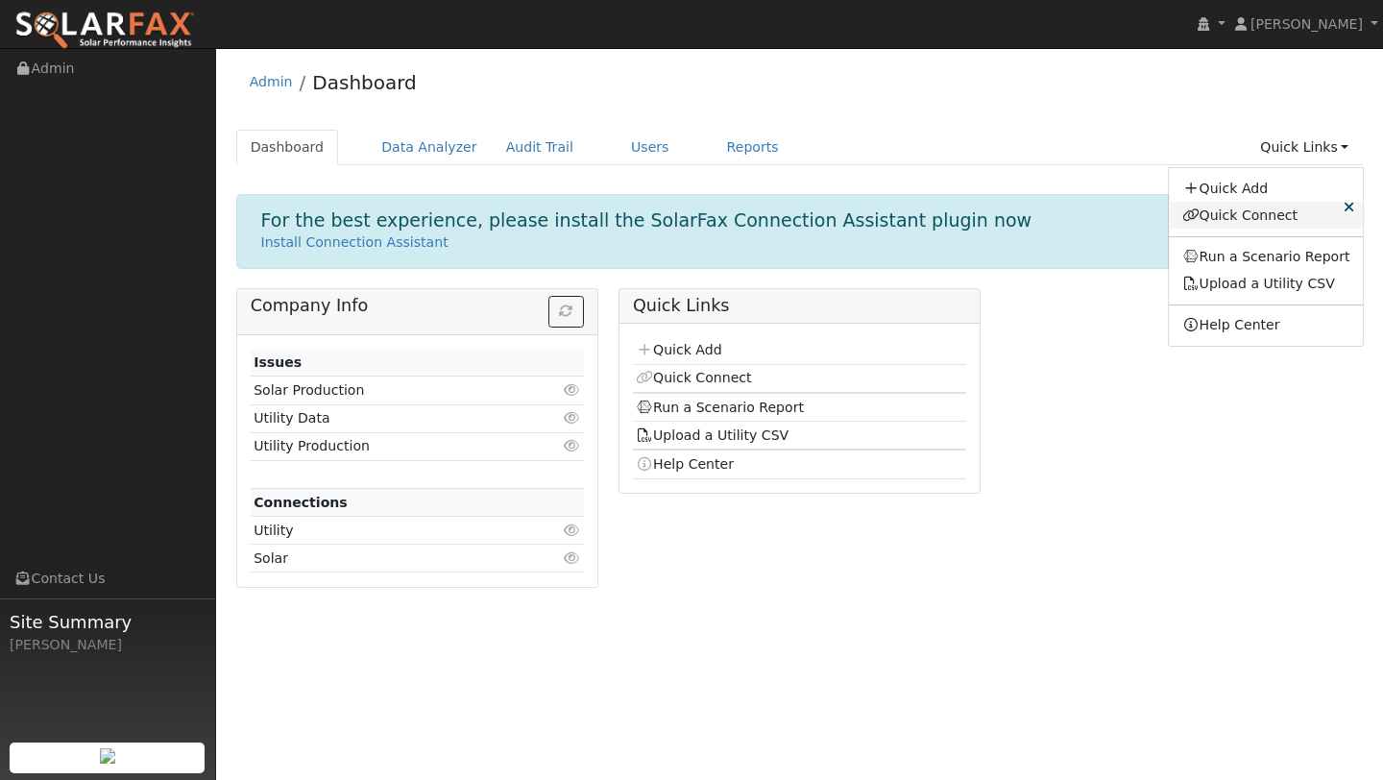
click at [1271, 209] on link "Quick Connect" at bounding box center [1266, 215] width 195 height 27
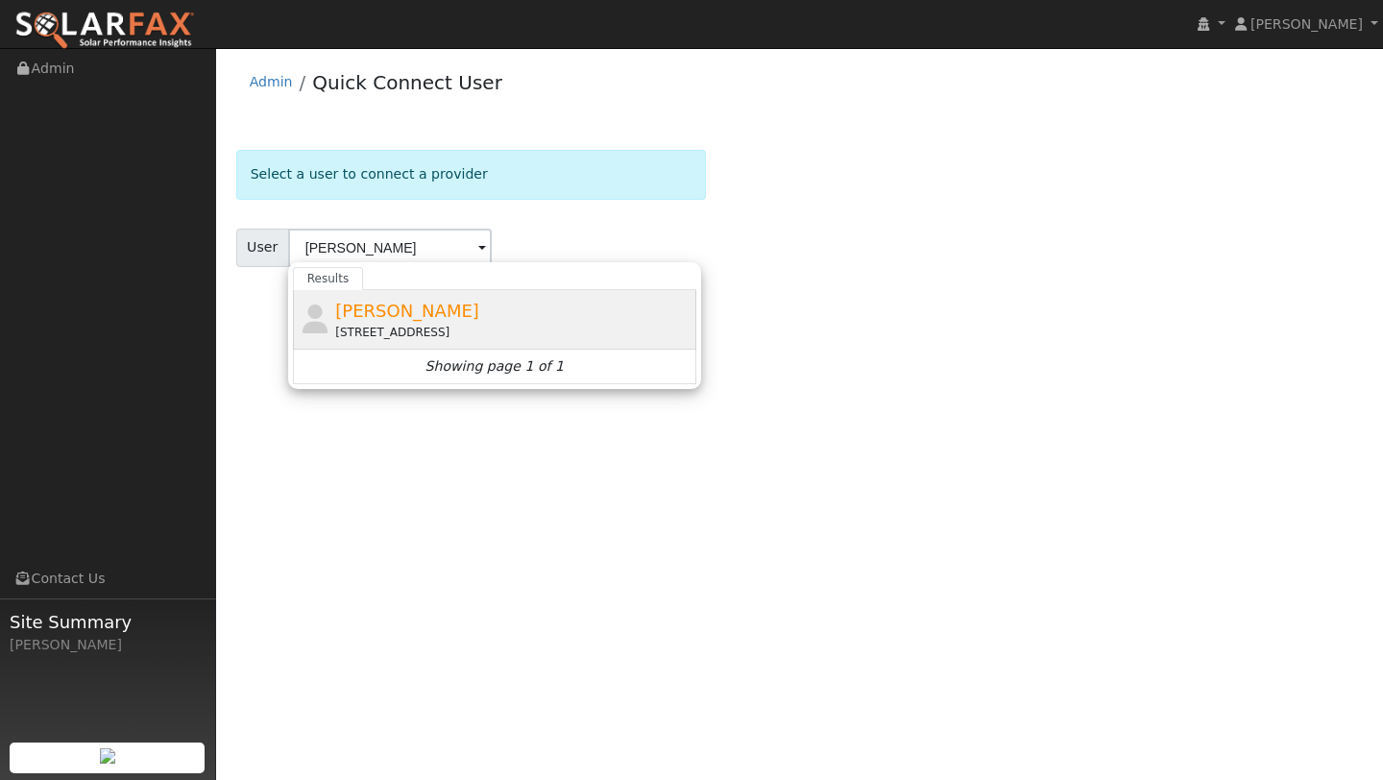
click at [376, 311] on span "[PERSON_NAME]" at bounding box center [407, 311] width 144 height 20
type input "[PERSON_NAME]"
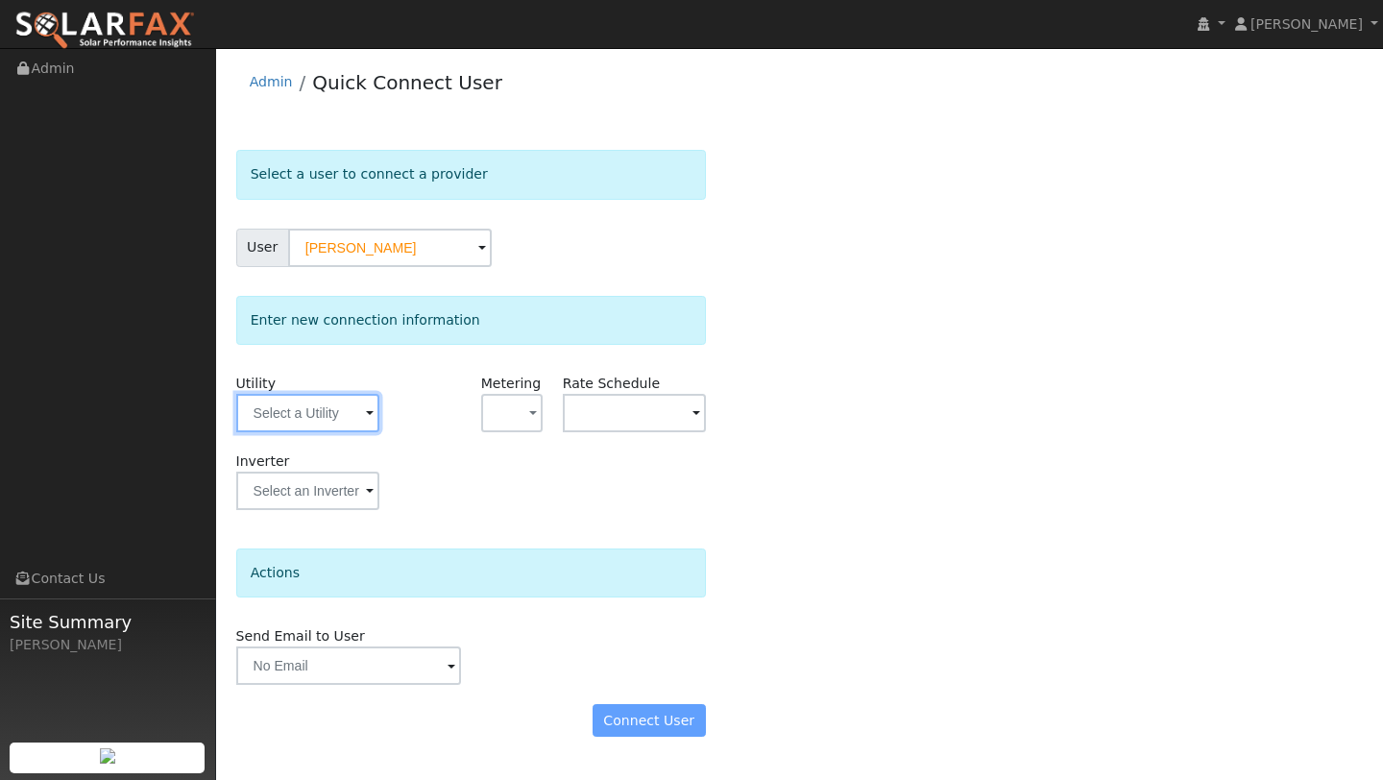
click at [304, 401] on input "text" at bounding box center [307, 413] width 143 height 38
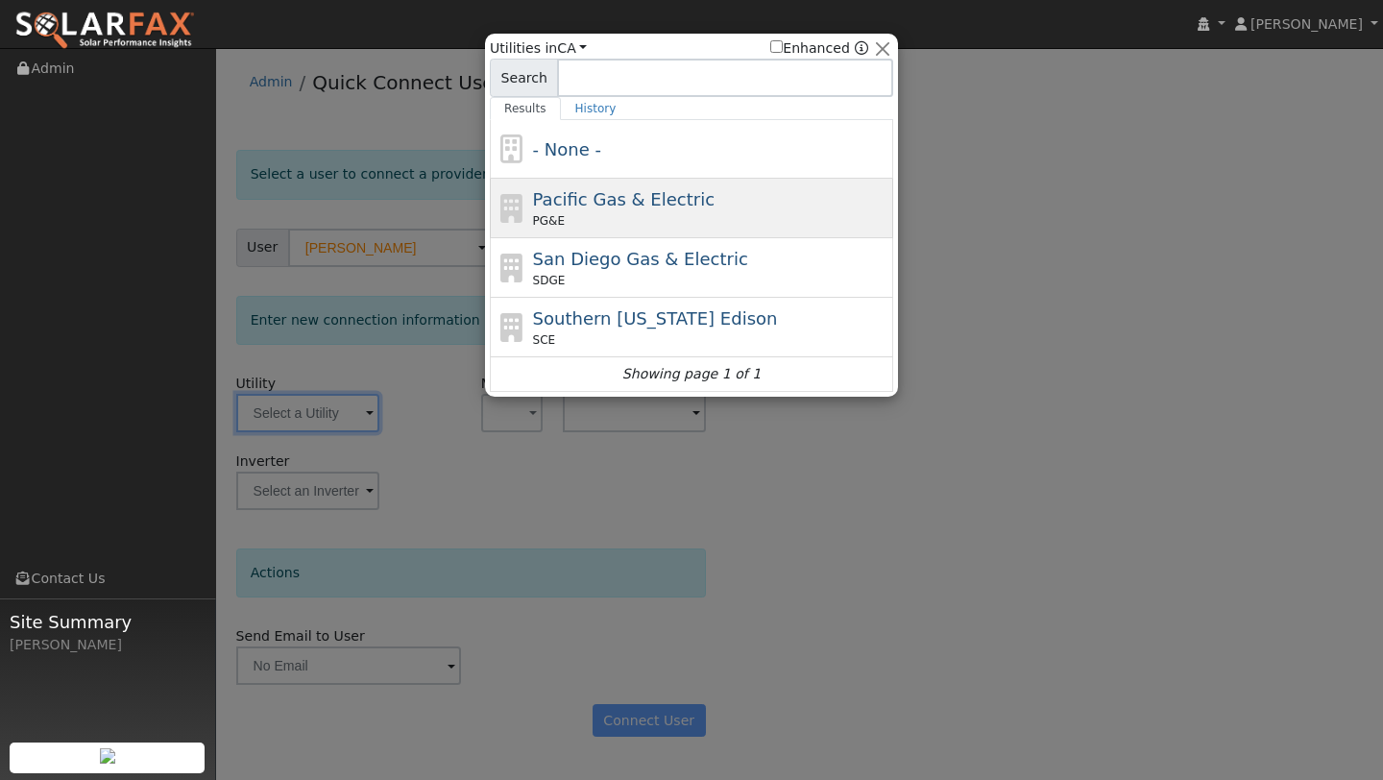
click at [559, 215] on span "PG&E" at bounding box center [549, 220] width 32 height 17
type input "PG&E"
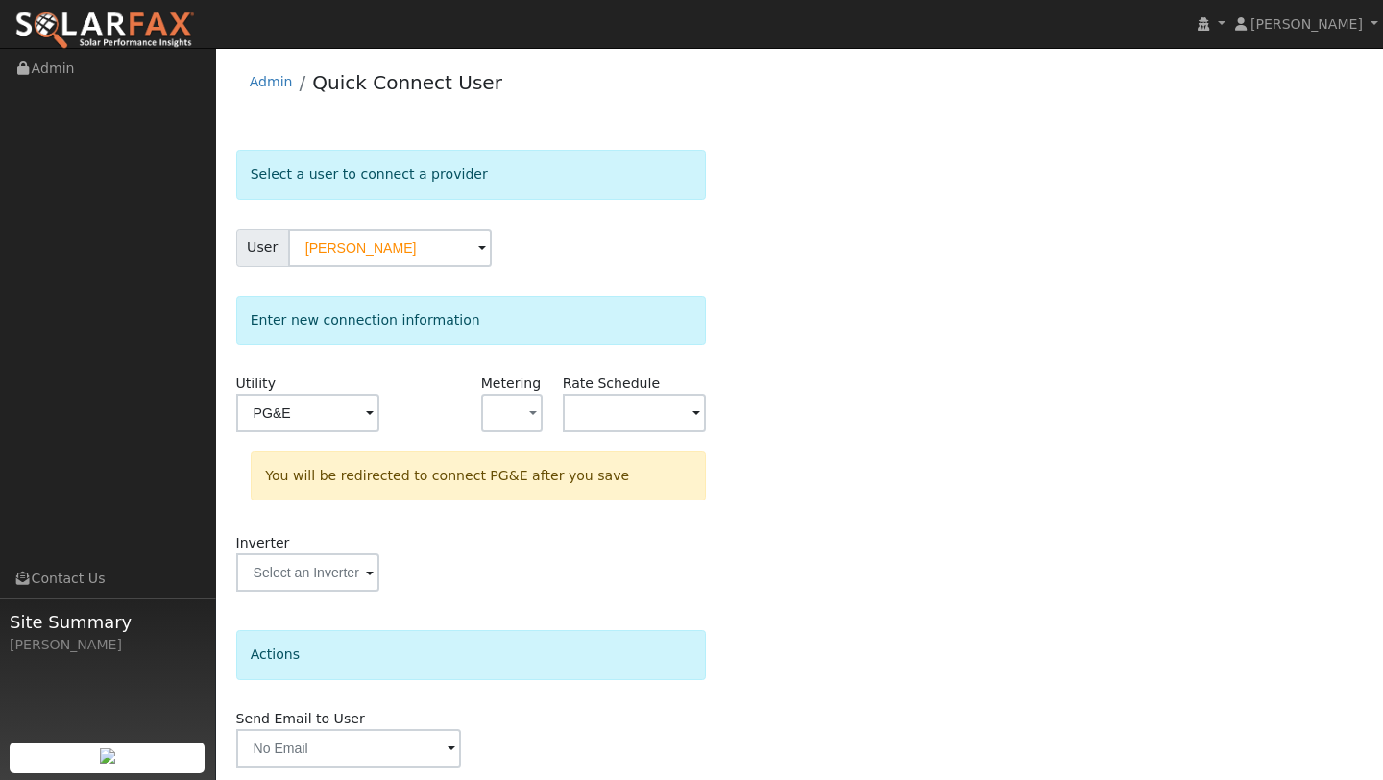
scroll to position [67, 0]
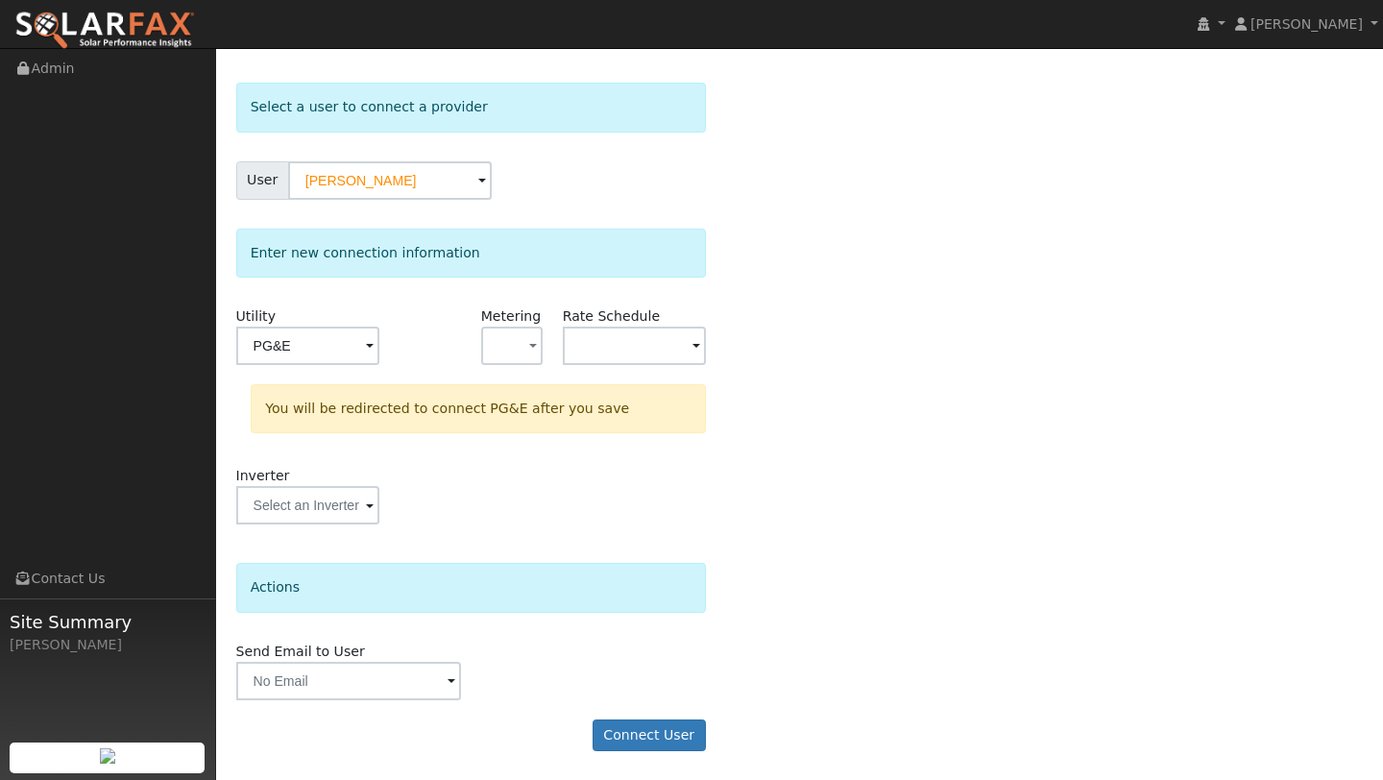
click at [648, 708] on form "Select a user to connect a provider User [PERSON_NAME] Account Default Account …" at bounding box center [471, 427] width 470 height 688
click at [649, 741] on button "Connect User" at bounding box center [649, 735] width 113 height 33
